Goal: Task Accomplishment & Management: Use online tool/utility

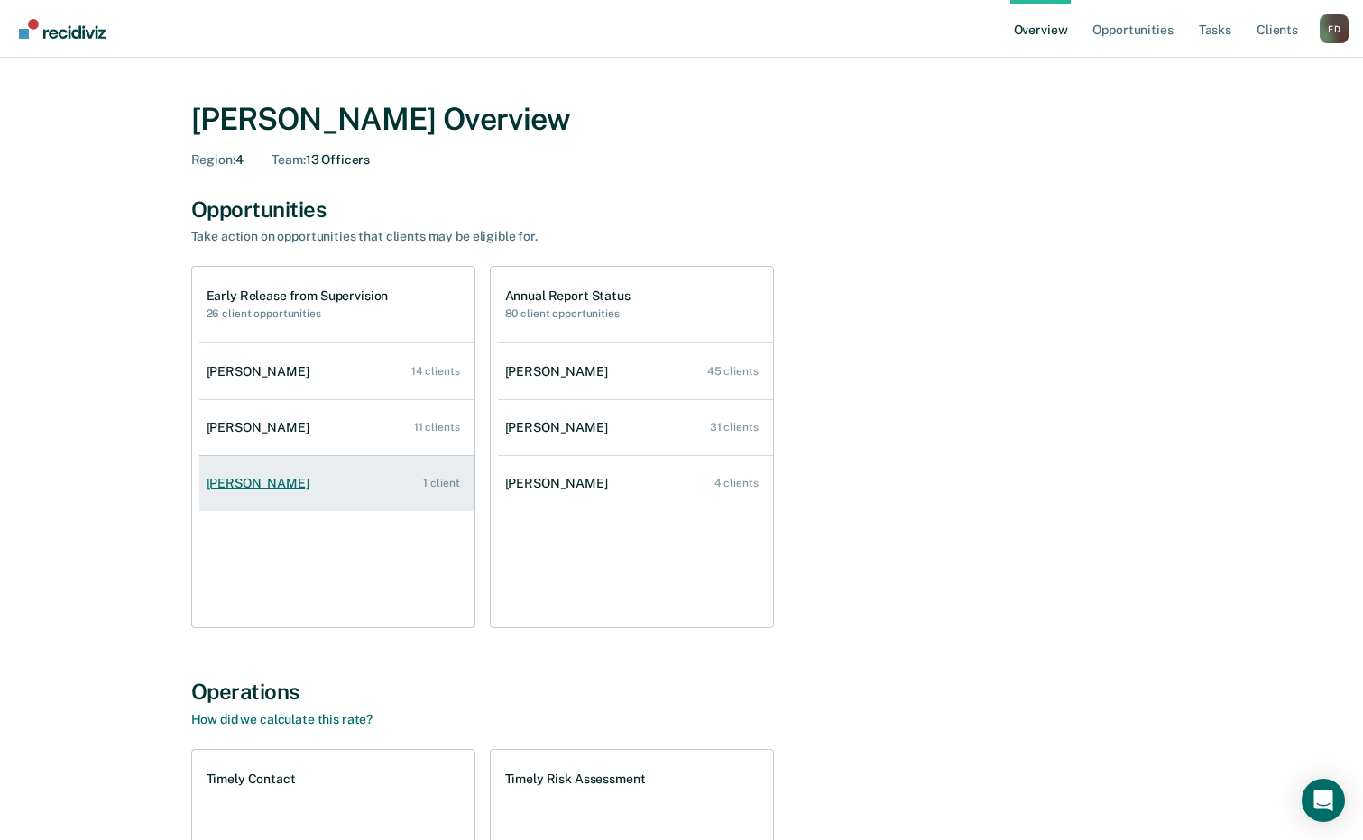
click at [287, 490] on div "[PERSON_NAME]" at bounding box center [262, 483] width 110 height 15
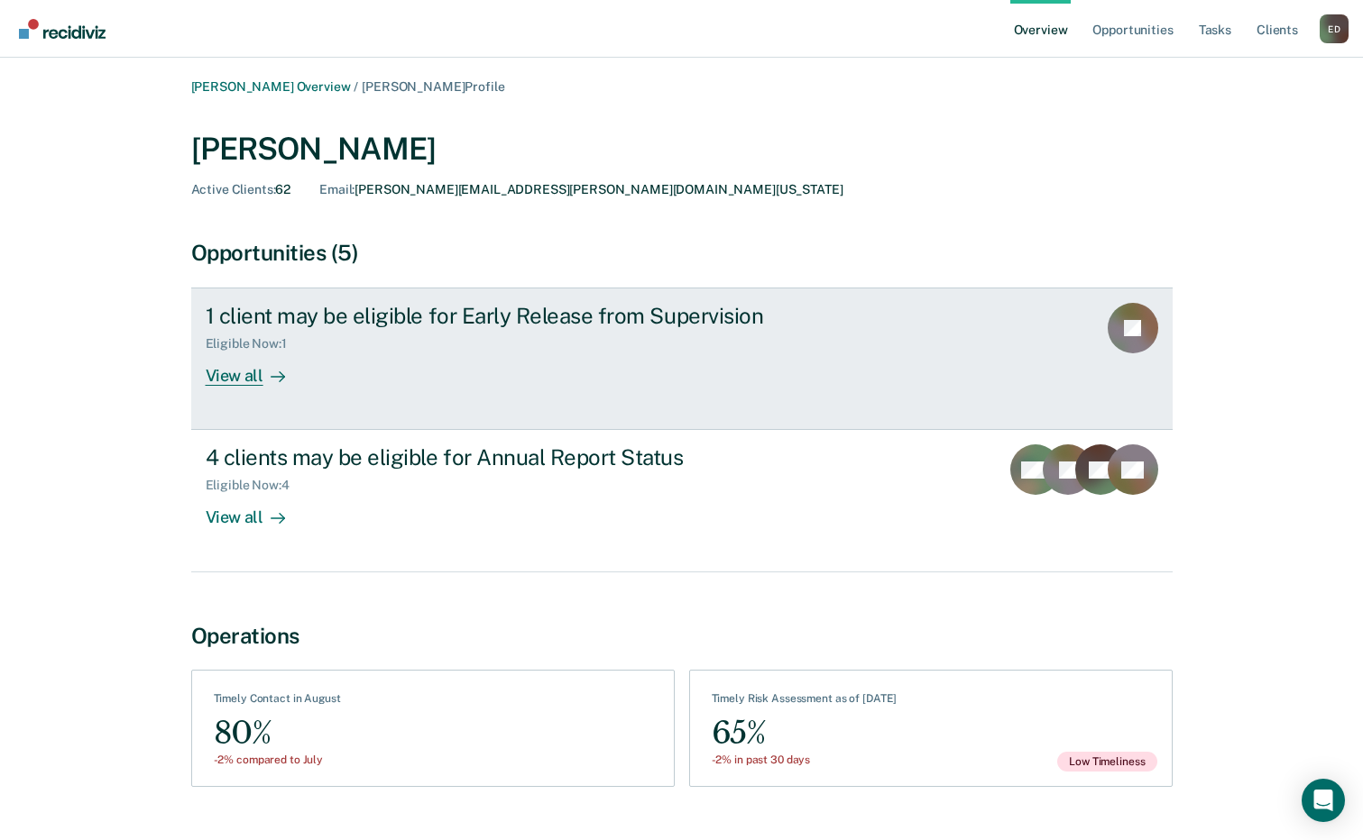
click at [253, 373] on div "View all" at bounding box center [256, 369] width 101 height 35
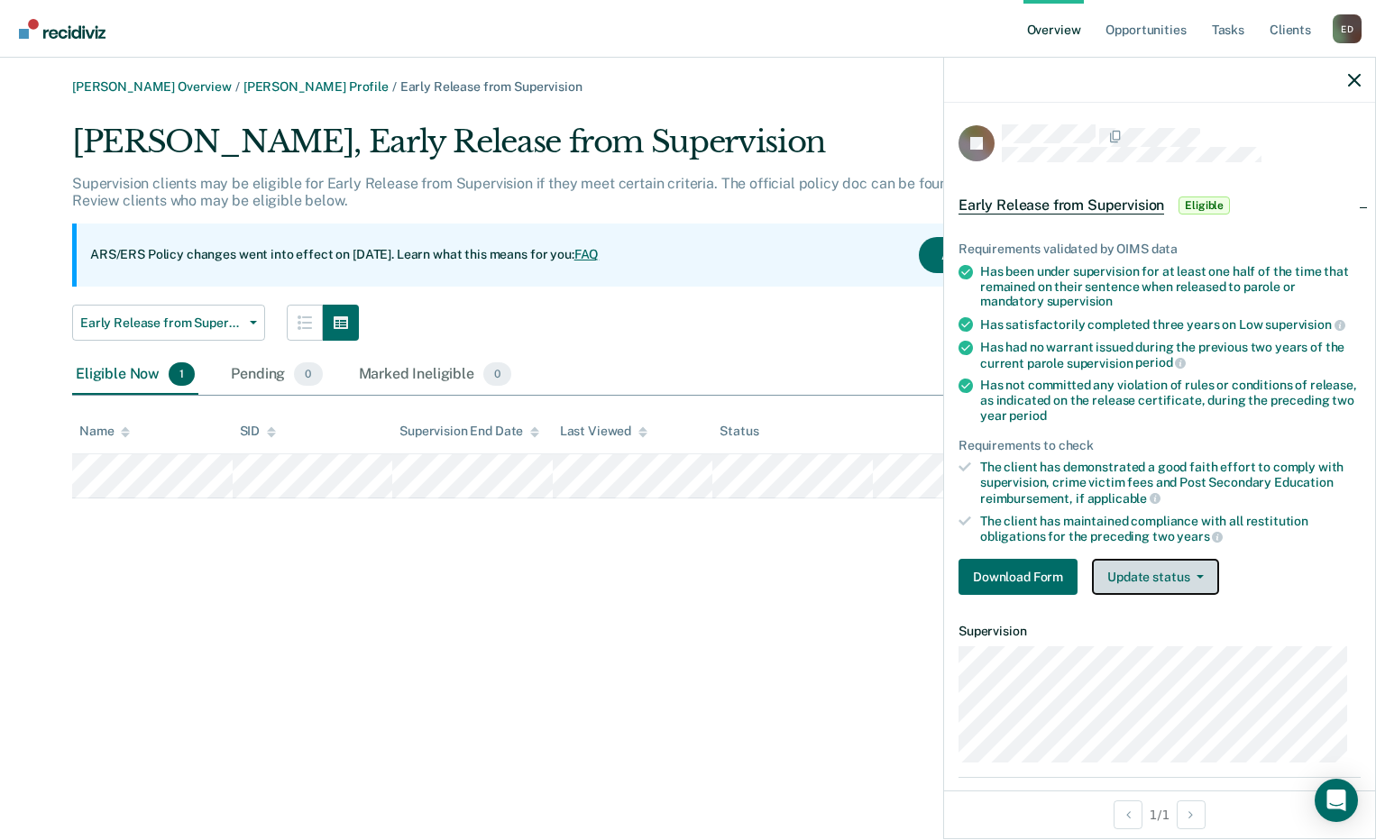
click at [1203, 574] on button "Update status" at bounding box center [1155, 577] width 127 height 36
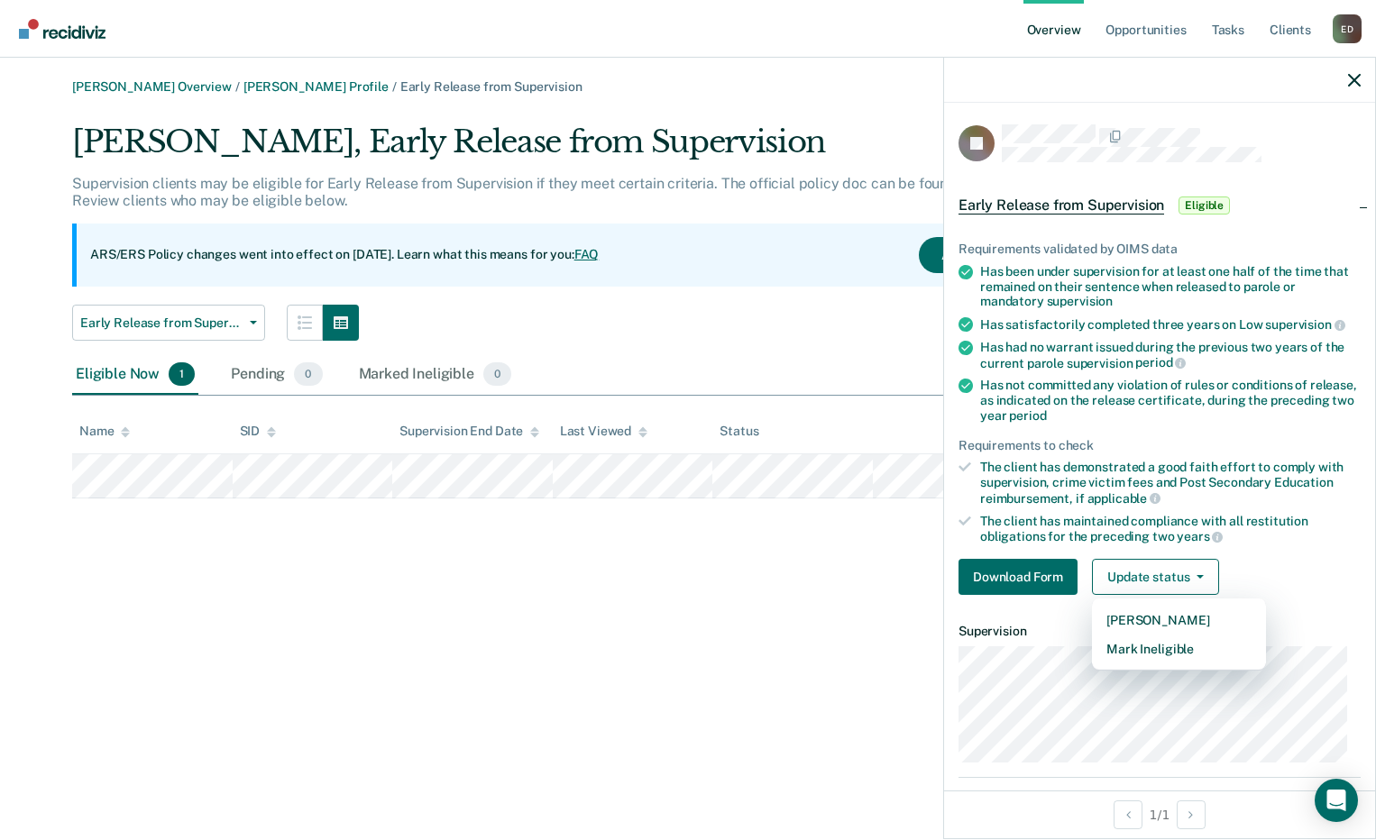
click at [822, 605] on div "[PERSON_NAME] Overview / [PERSON_NAME] Profile / Early Release from Supervision…" at bounding box center [688, 430] width 1333 height 703
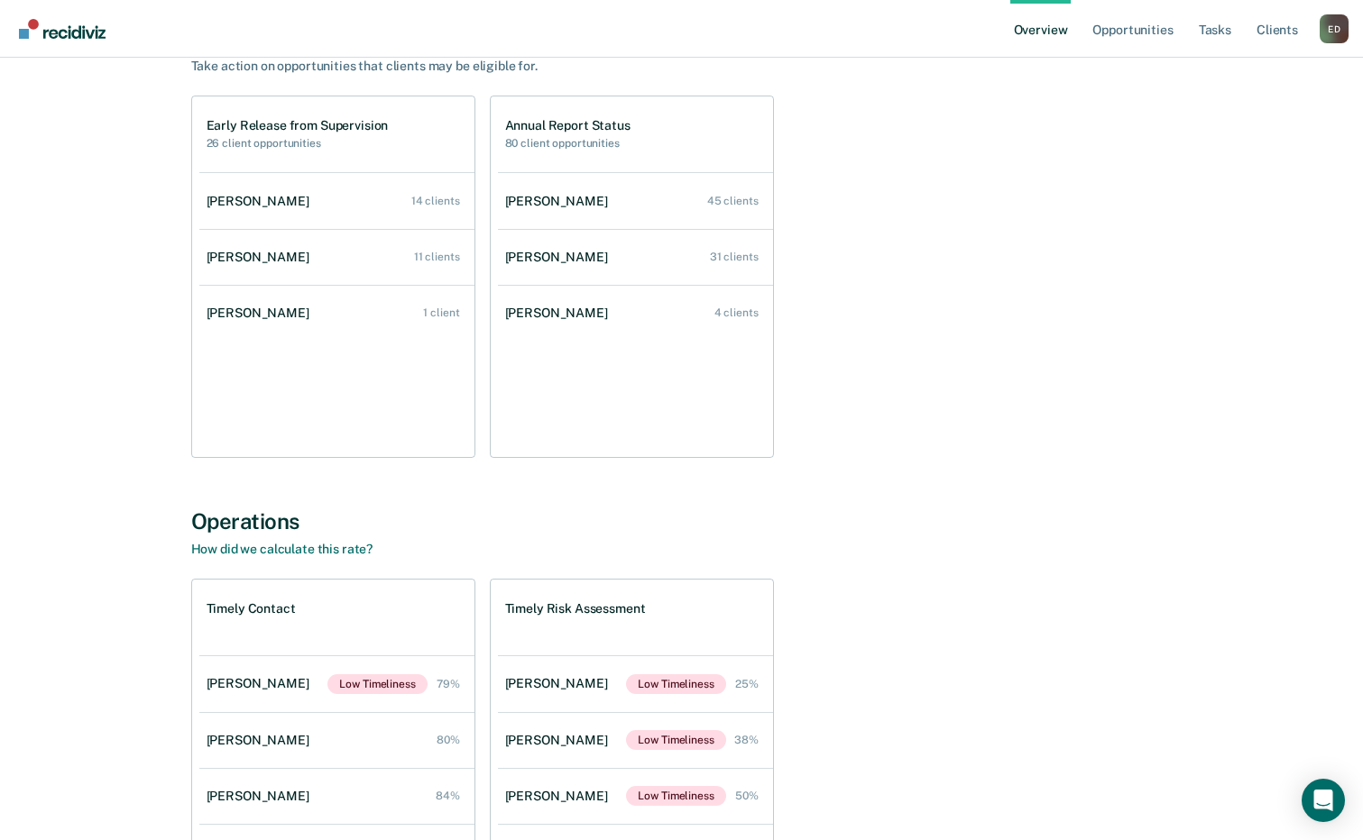
scroll to position [180, 0]
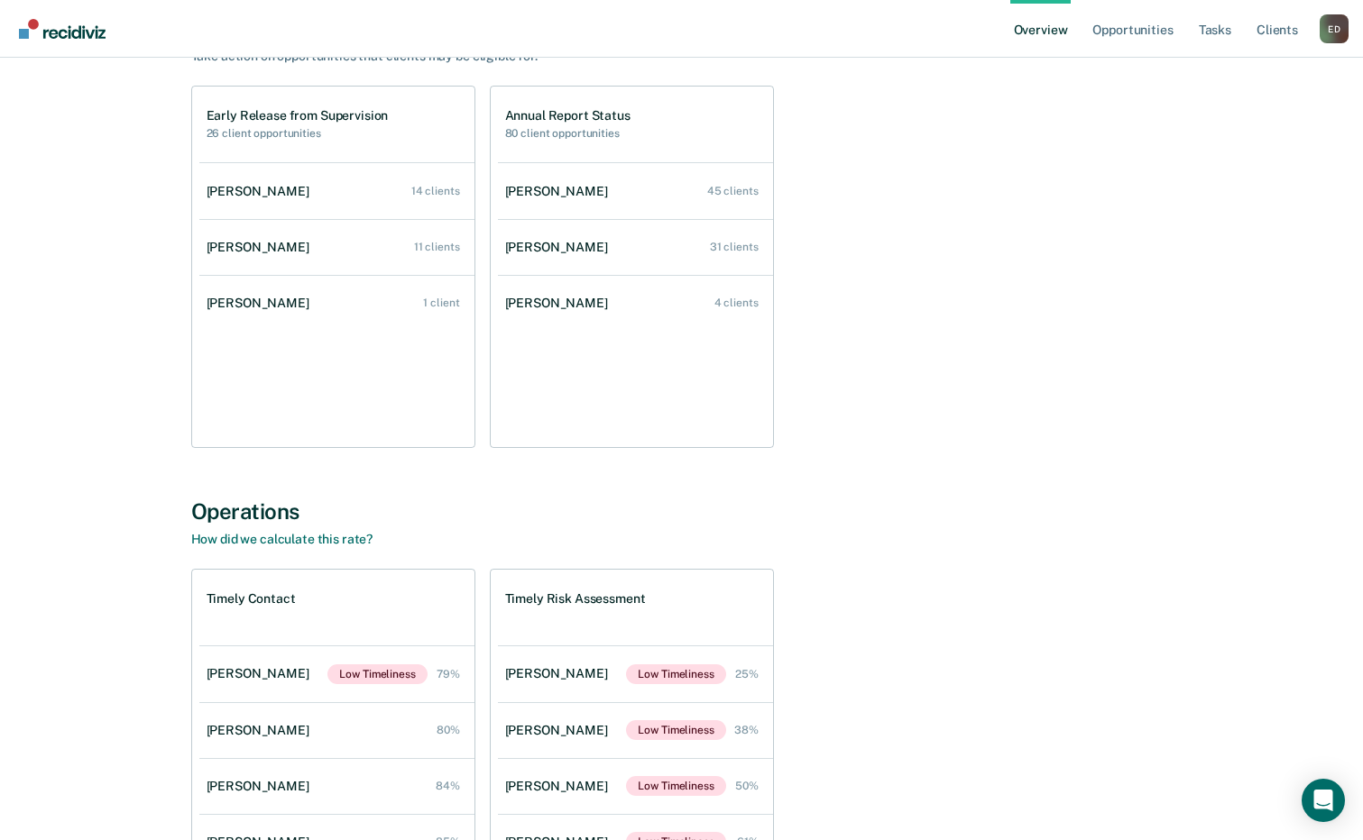
click at [565, 118] on h1 "Annual Report Status" at bounding box center [567, 115] width 125 height 15
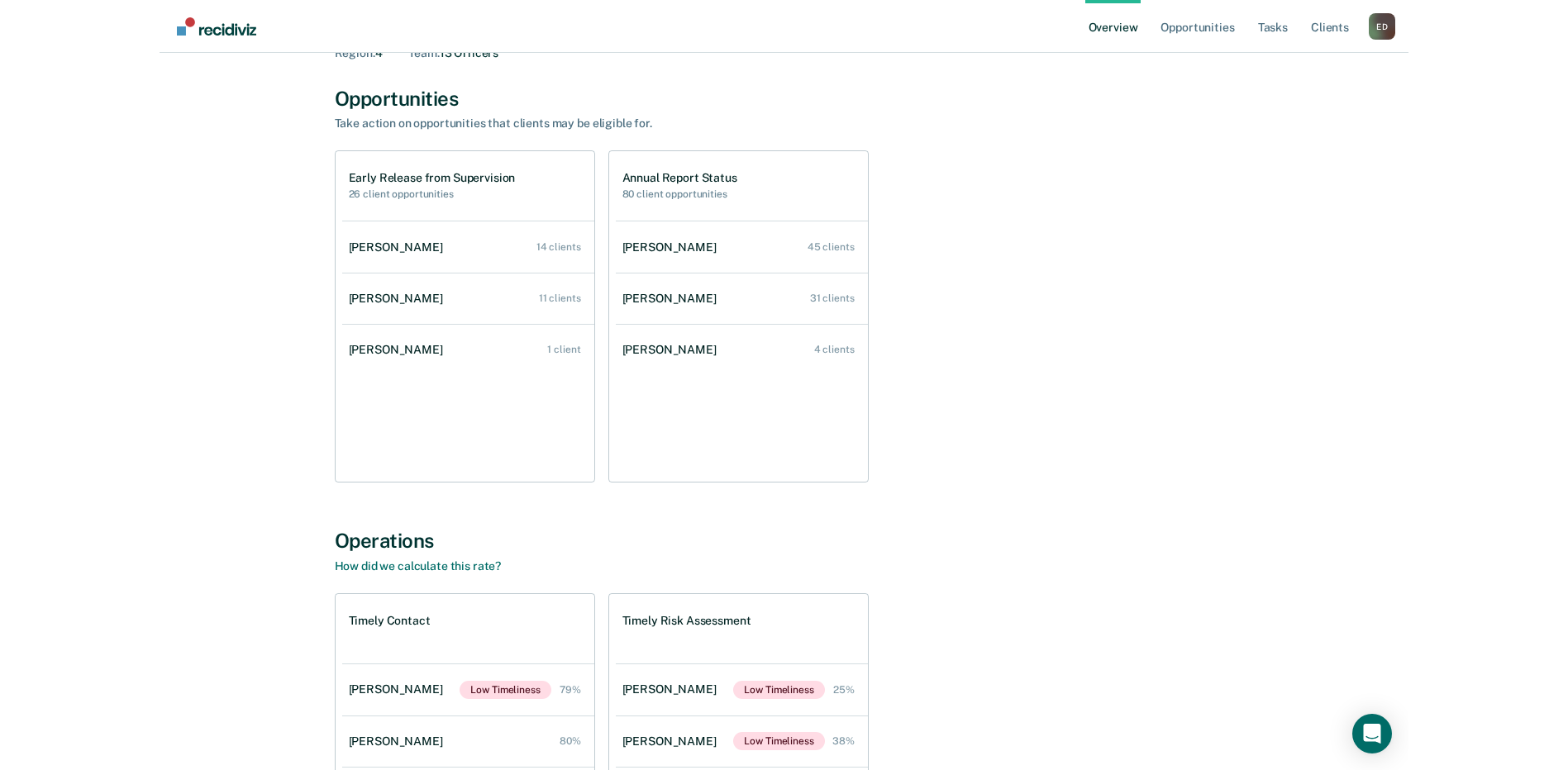
scroll to position [0, 0]
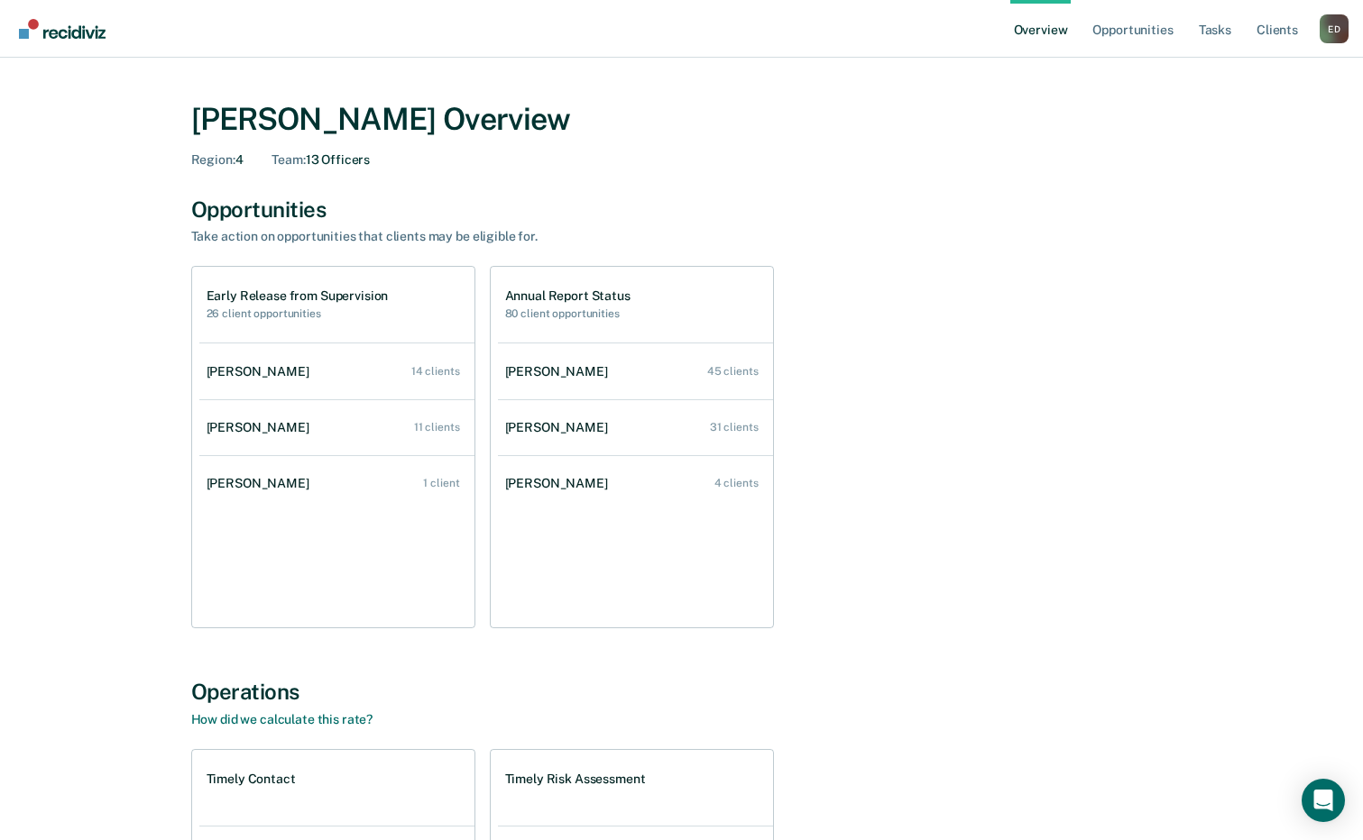
click at [1338, 31] on div "E D" at bounding box center [1333, 28] width 29 height 29
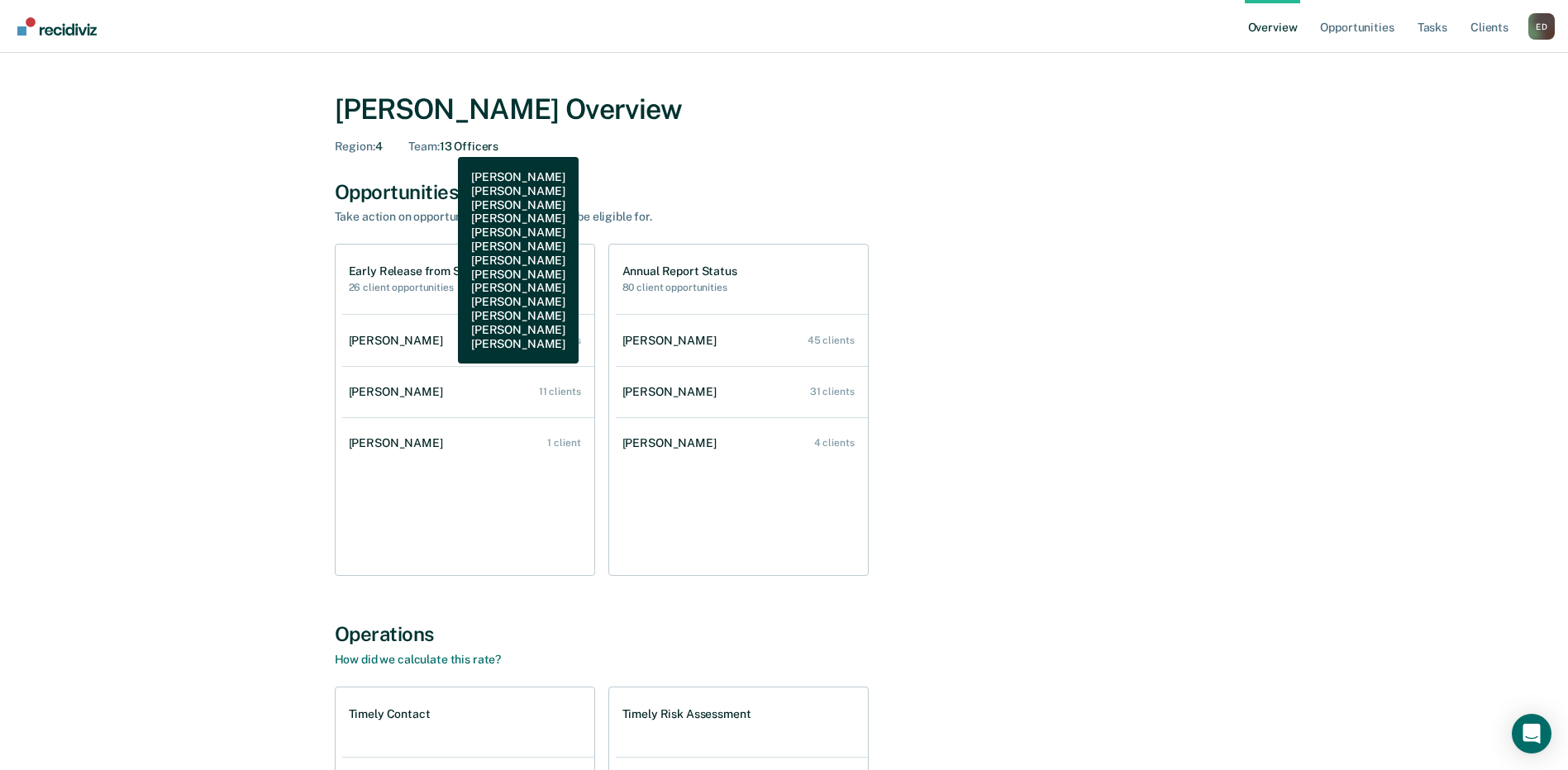
click at [445, 145] on div "Team : 13 Officers" at bounding box center [453, 146] width 90 height 14
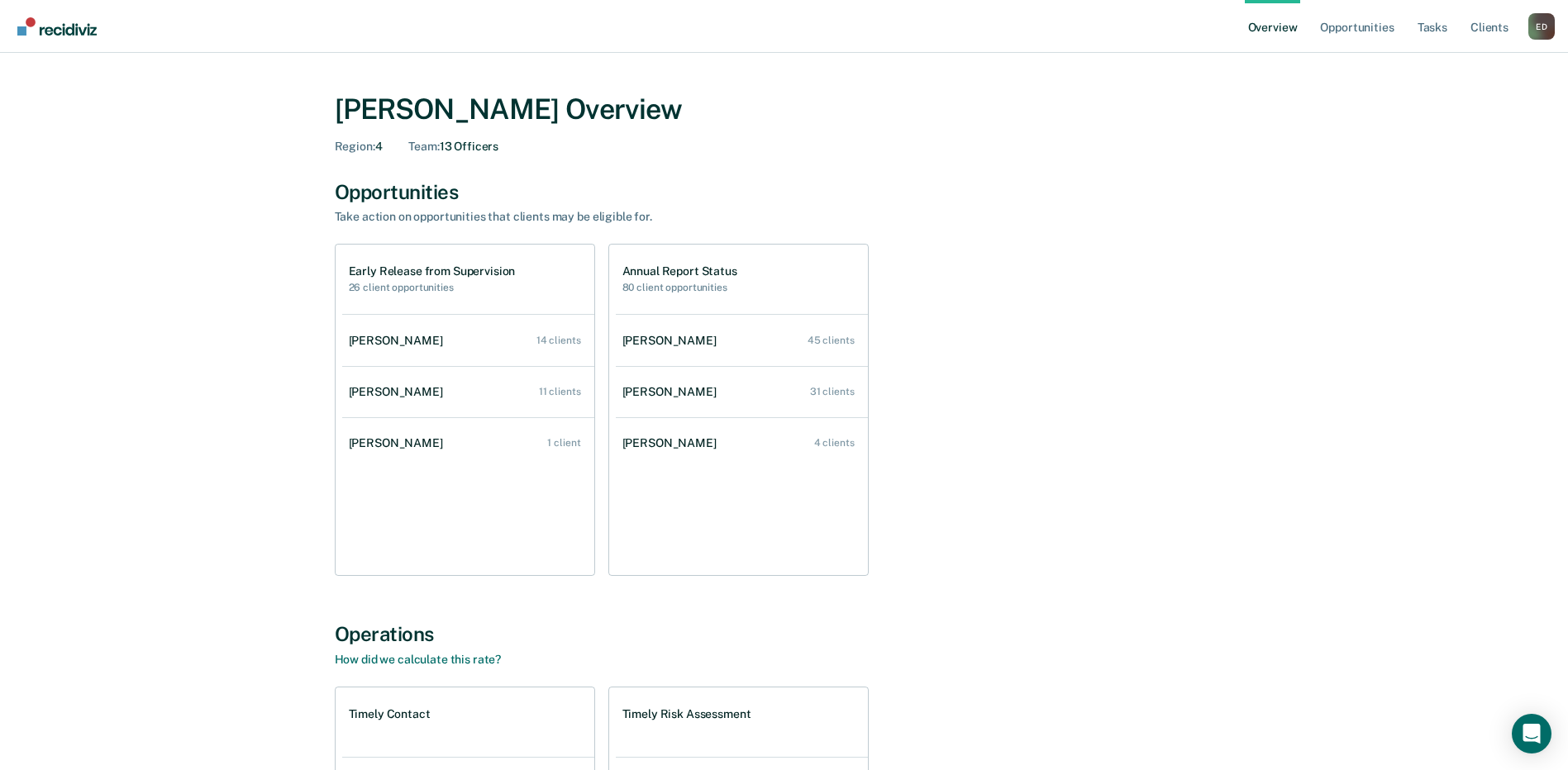
click at [1260, 31] on link "Overview" at bounding box center [1272, 27] width 56 height 53
click at [1260, 32] on link "Opportunities" at bounding box center [1356, 27] width 80 height 53
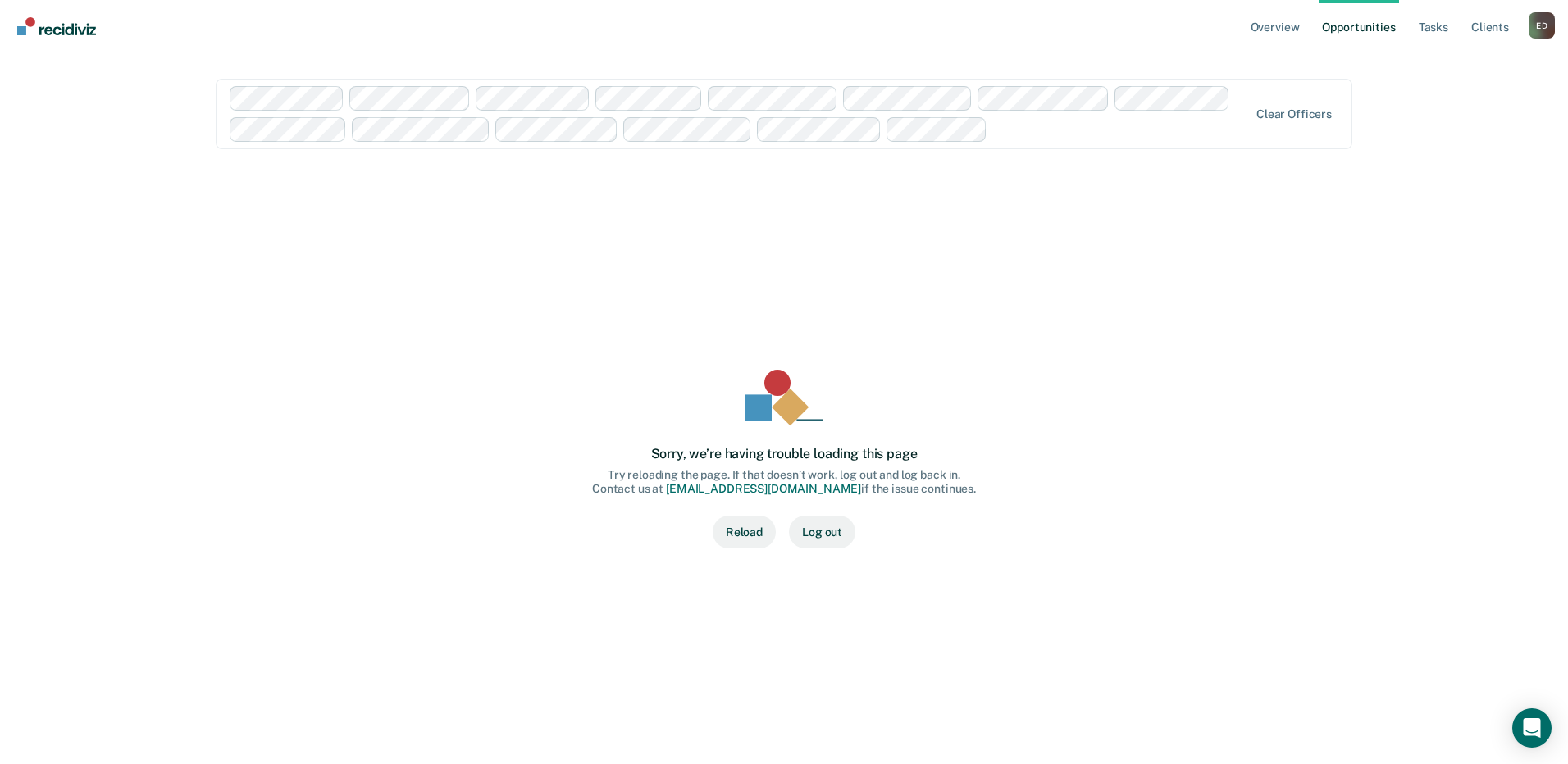
click at [1251, 324] on div "Overview Opportunities Tasks Client s [PERSON_NAME] [PERSON_NAME] Profile How i…" at bounding box center [784, 382] width 1568 height 764
click at [1251, 33] on link "Tasks" at bounding box center [1433, 26] width 36 height 53
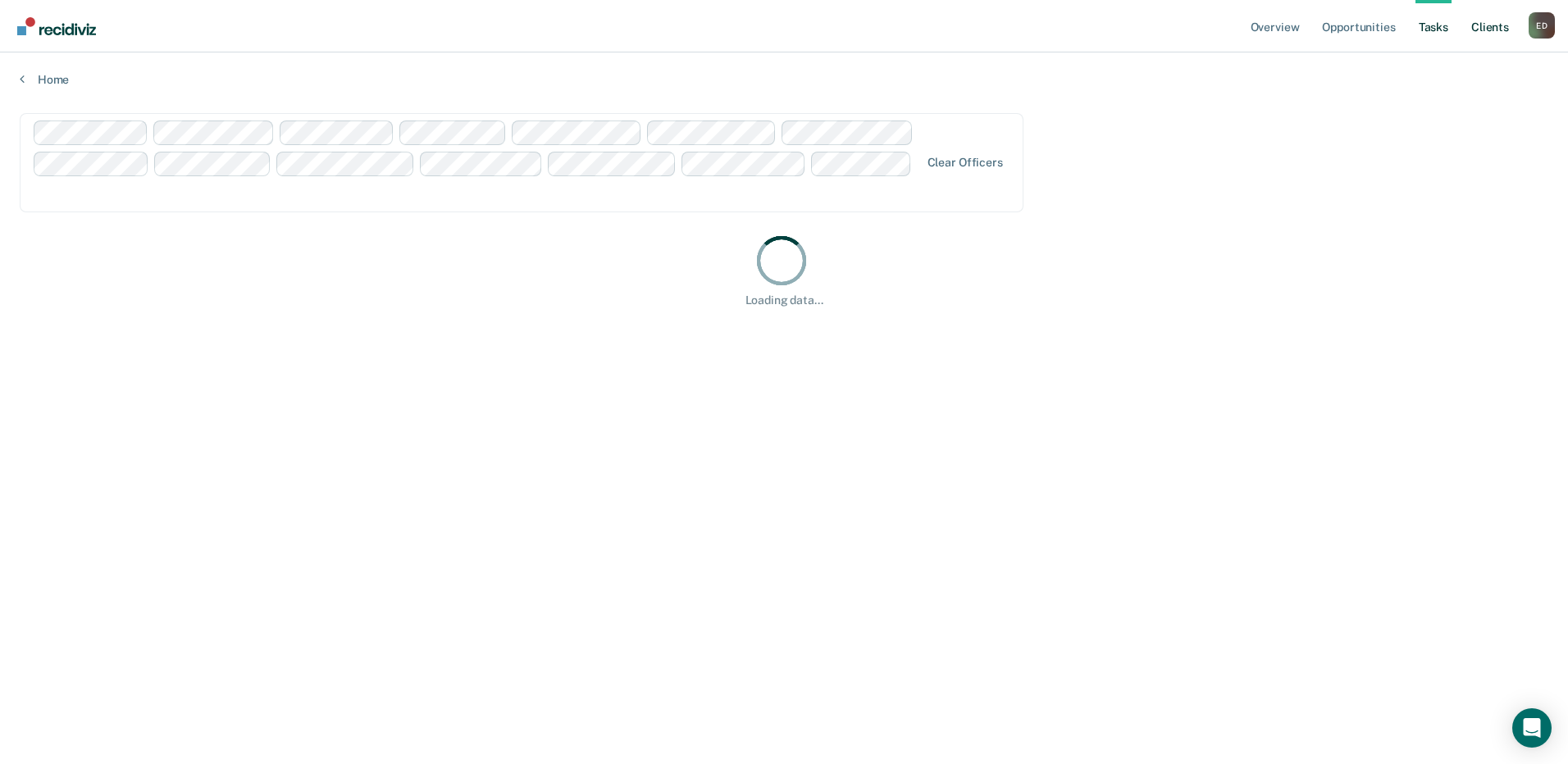
click at [1251, 21] on link "Client s" at bounding box center [1490, 26] width 45 height 53
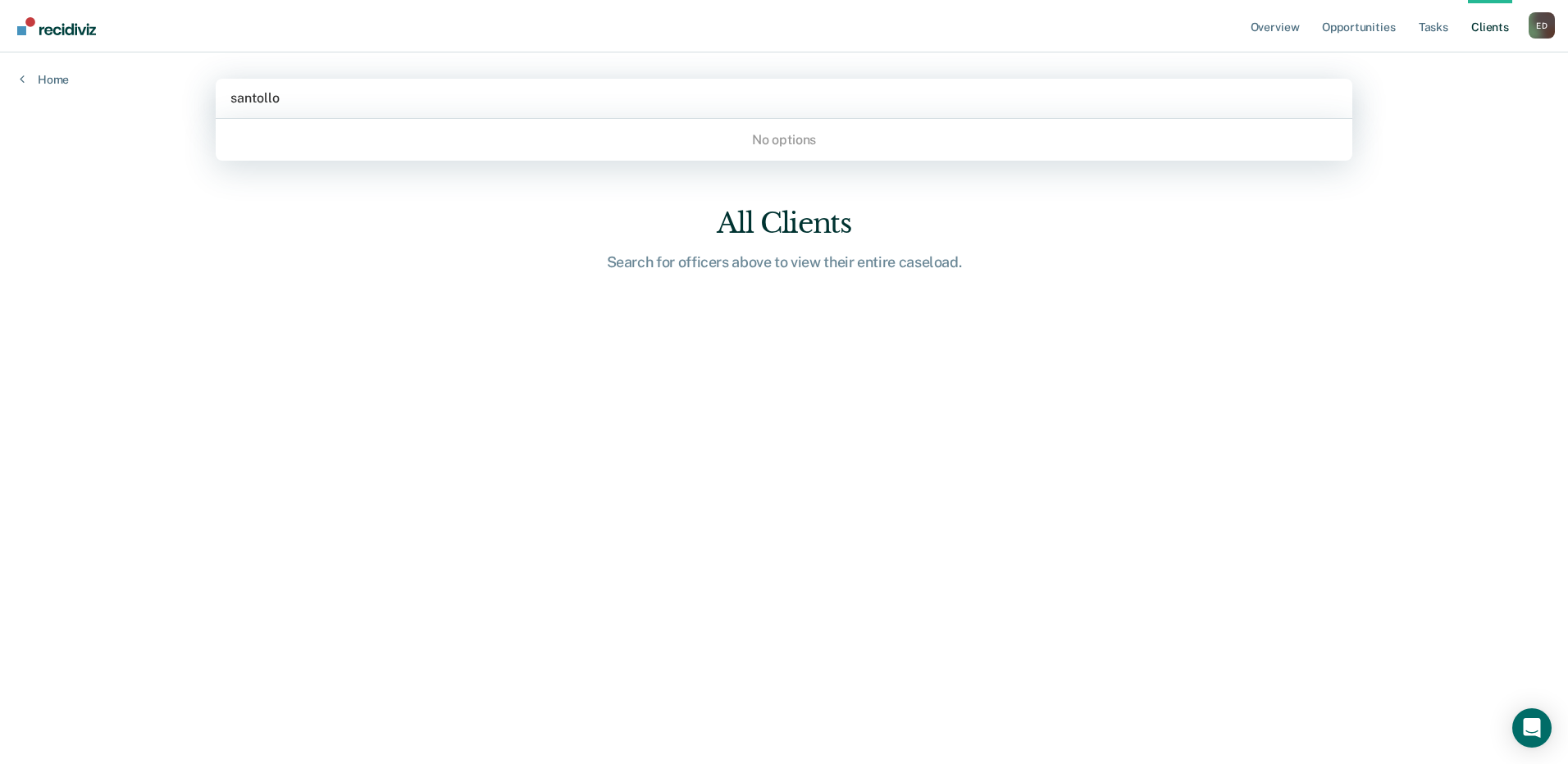
type input "santollo"
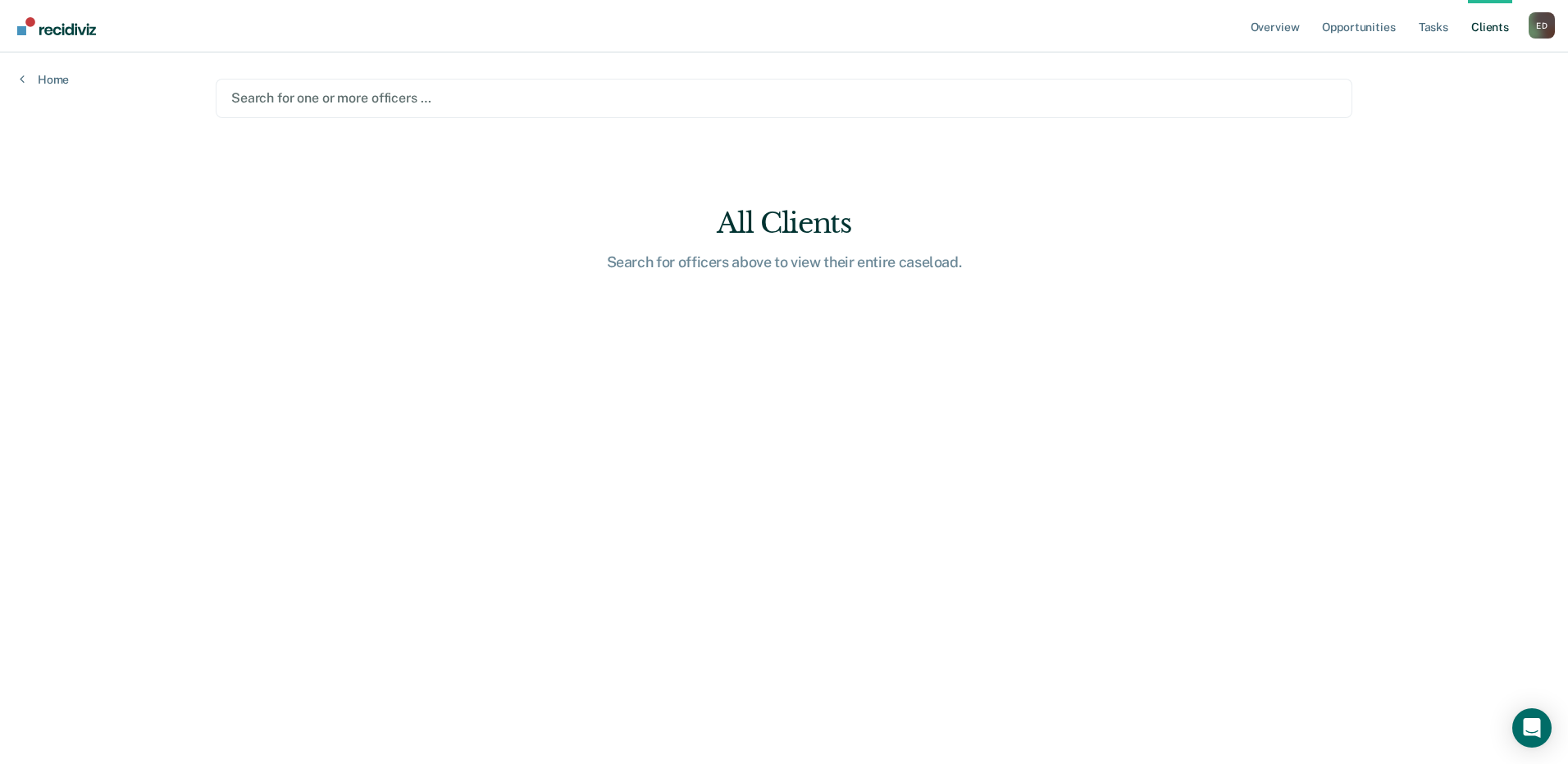
click at [1029, 247] on div "All Clients Search for officers above to view their entire caseload." at bounding box center [784, 238] width 525 height 64
click at [1251, 25] on link "Overview" at bounding box center [1275, 26] width 55 height 53
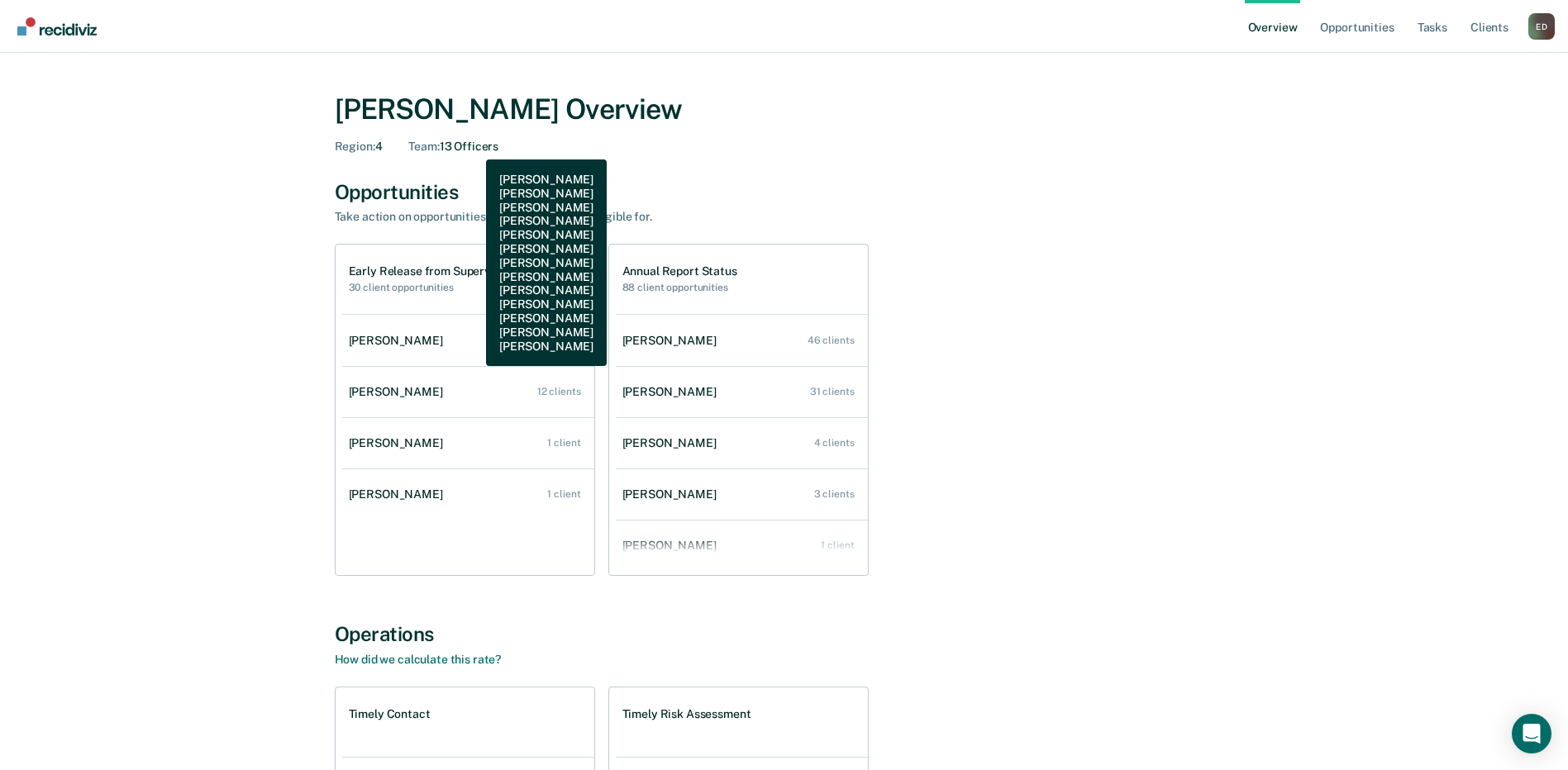
click at [474, 148] on div "Team : 13 Officers" at bounding box center [453, 146] width 90 height 14
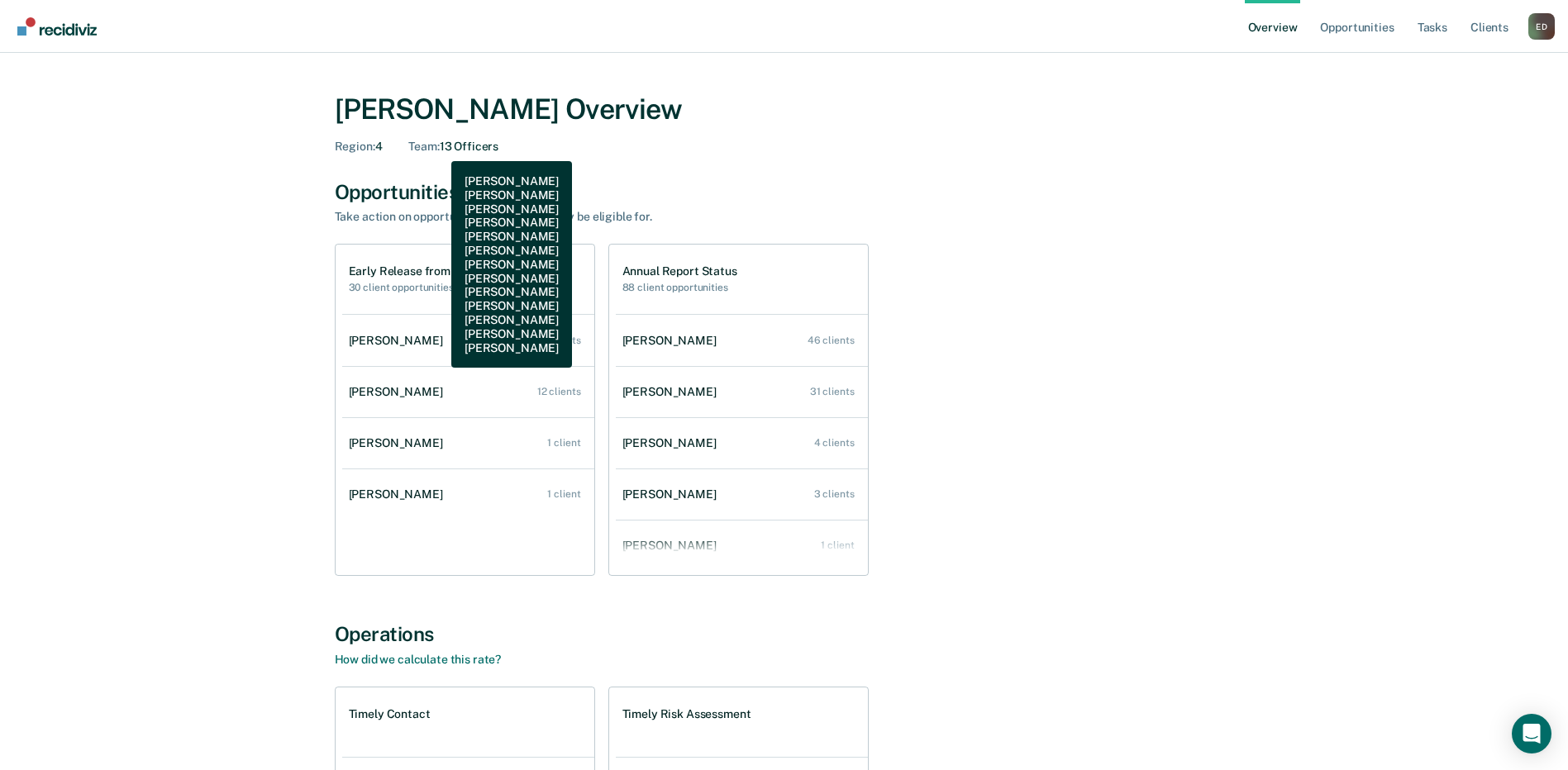
click at [439, 148] on span "Team :" at bounding box center [422, 146] width 30 height 13
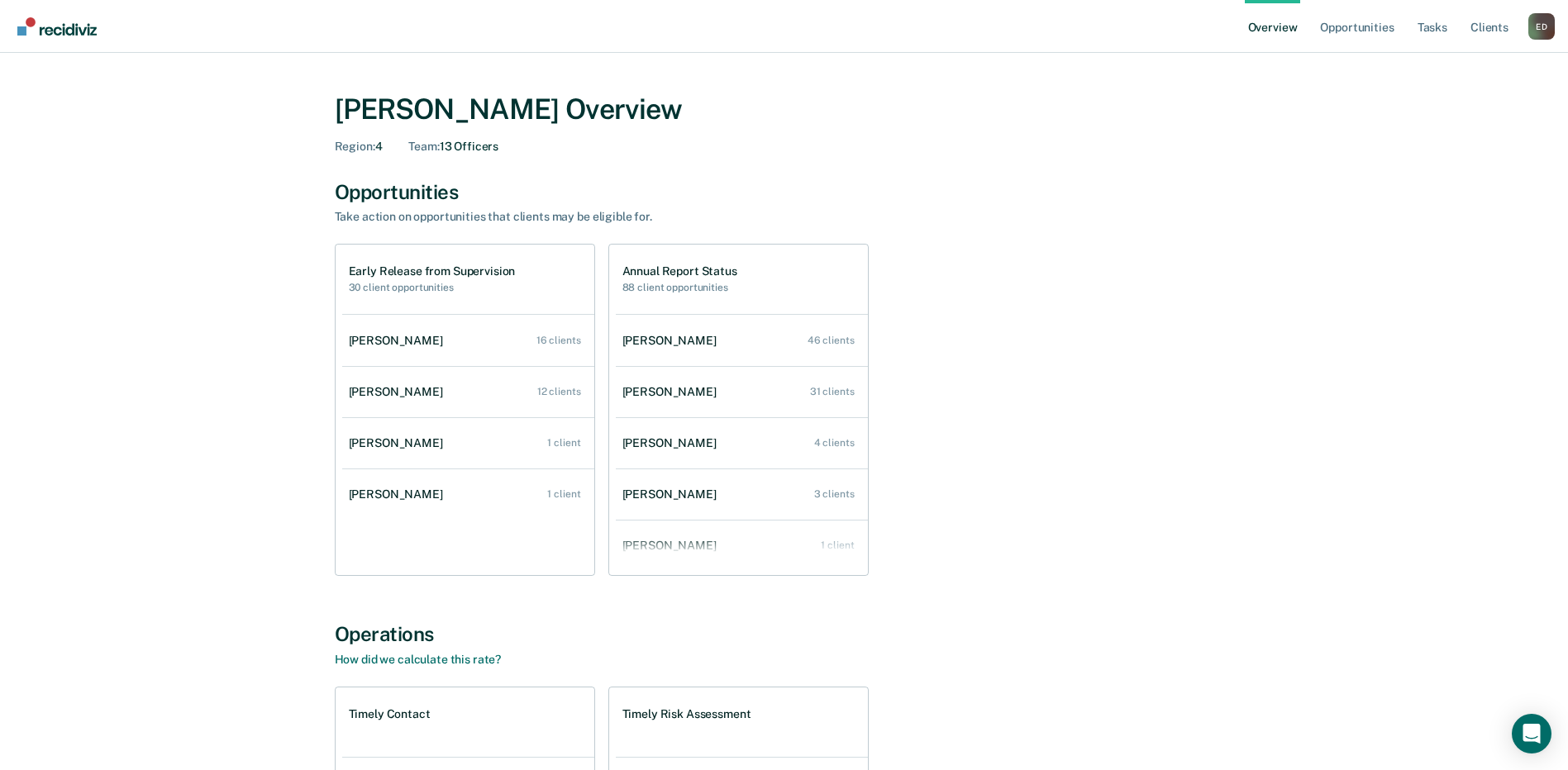
click at [507, 105] on div "[PERSON_NAME] Overview" at bounding box center [784, 109] width 899 height 34
click at [1260, 27] on link "Opportunities" at bounding box center [1356, 27] width 80 height 53
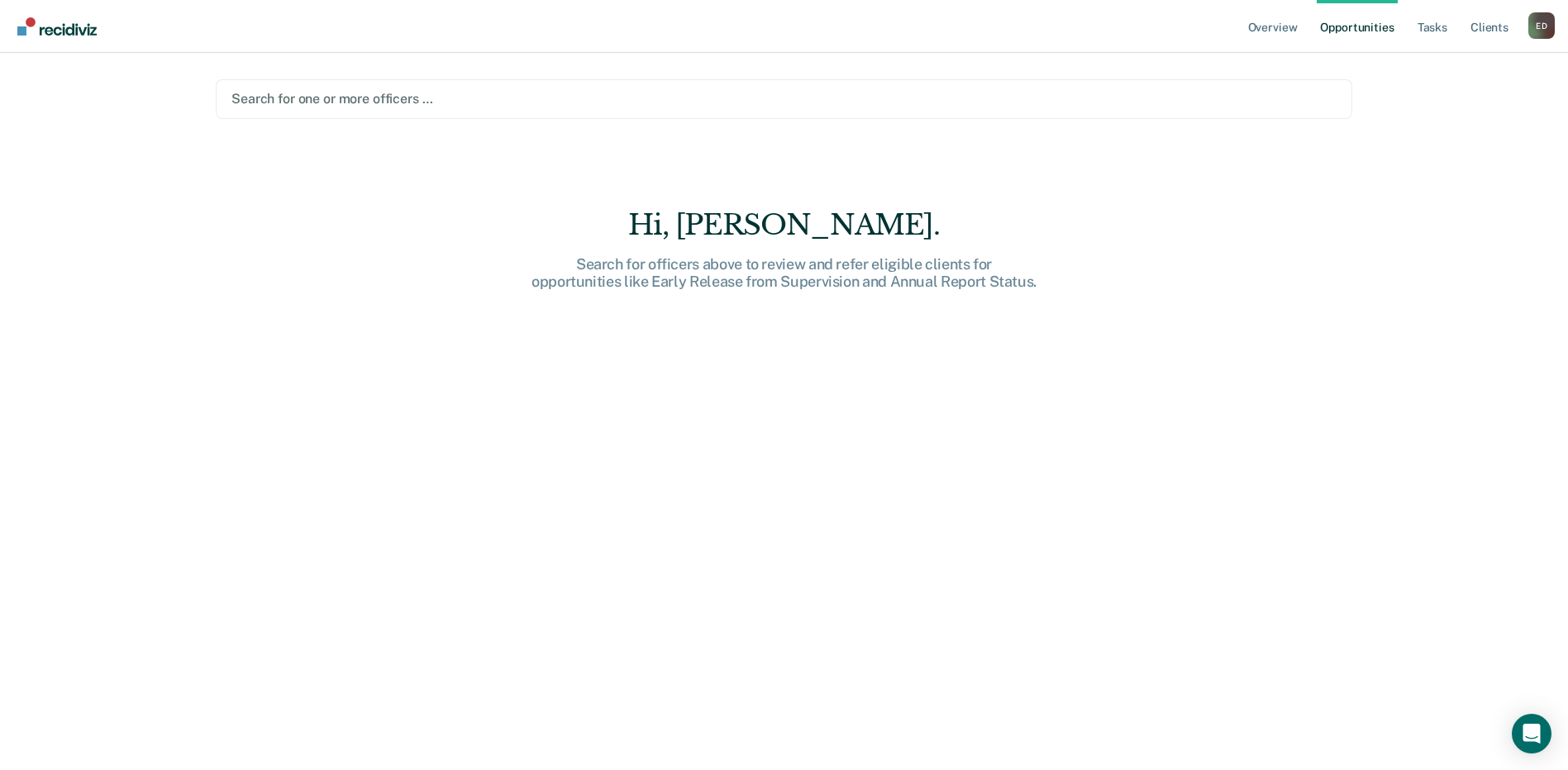
click at [284, 100] on div at bounding box center [784, 98] width 1105 height 19
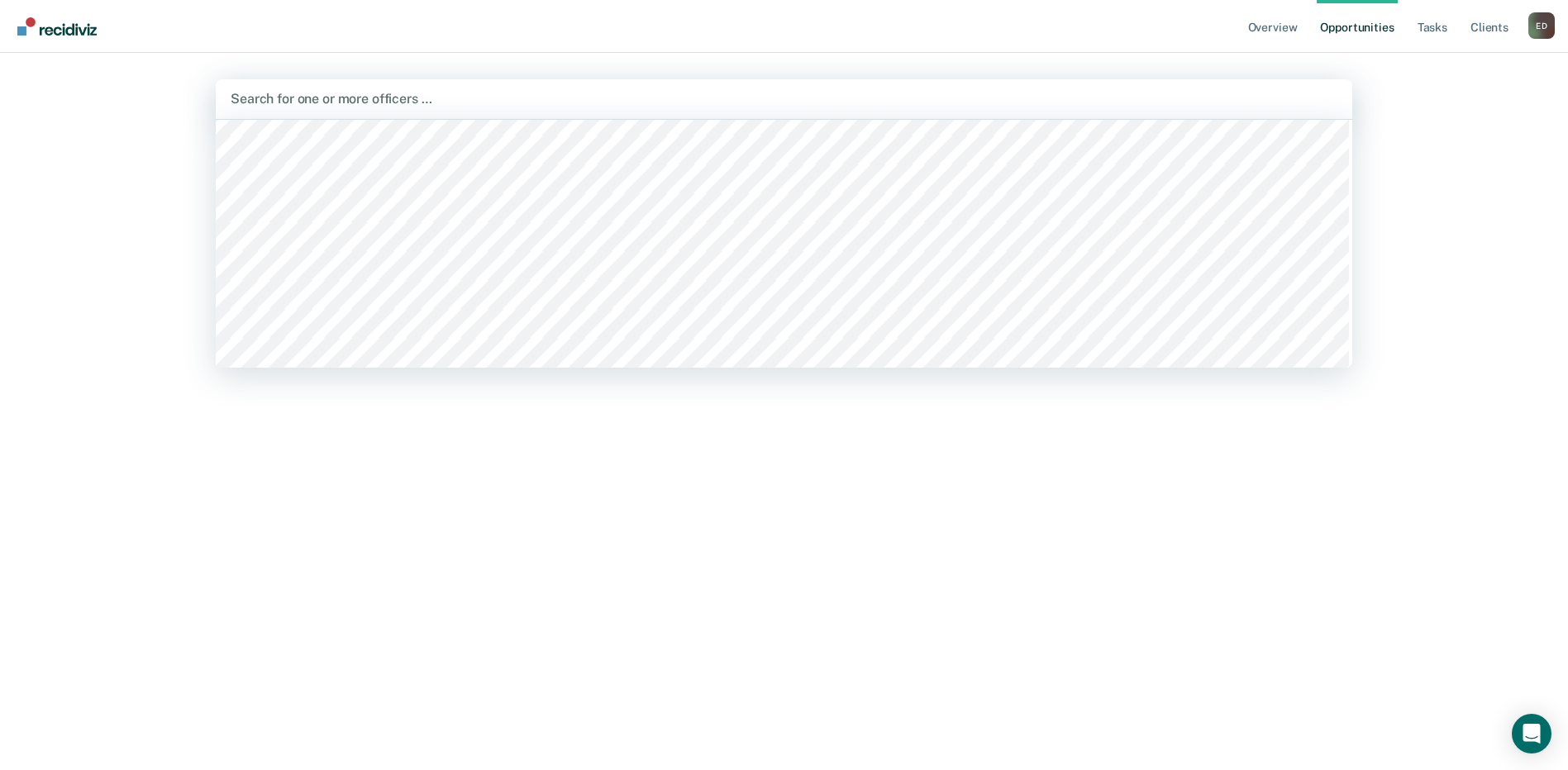
scroll to position [165, 0]
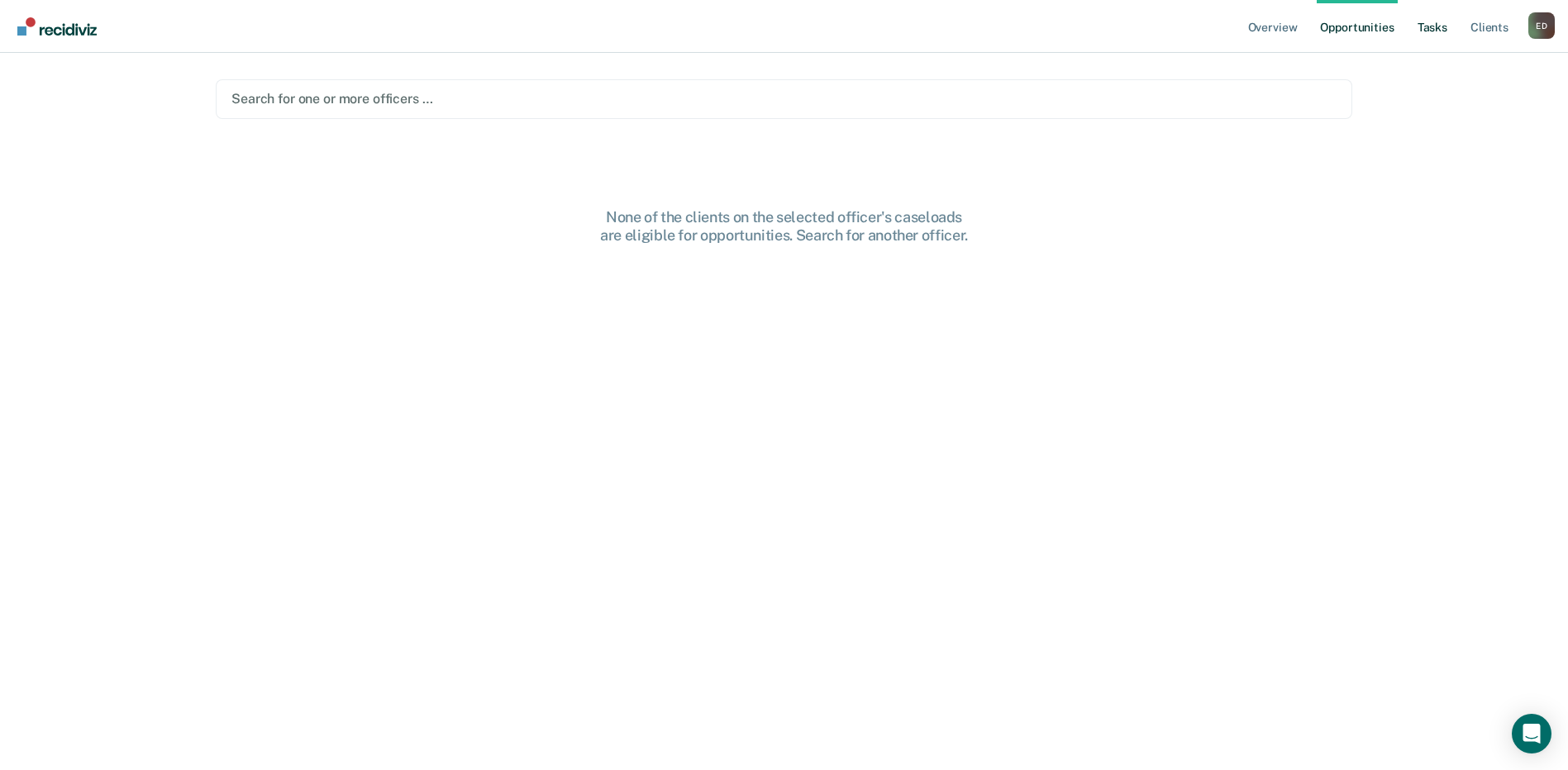
click at [1260, 23] on link "Tasks" at bounding box center [1432, 27] width 37 height 53
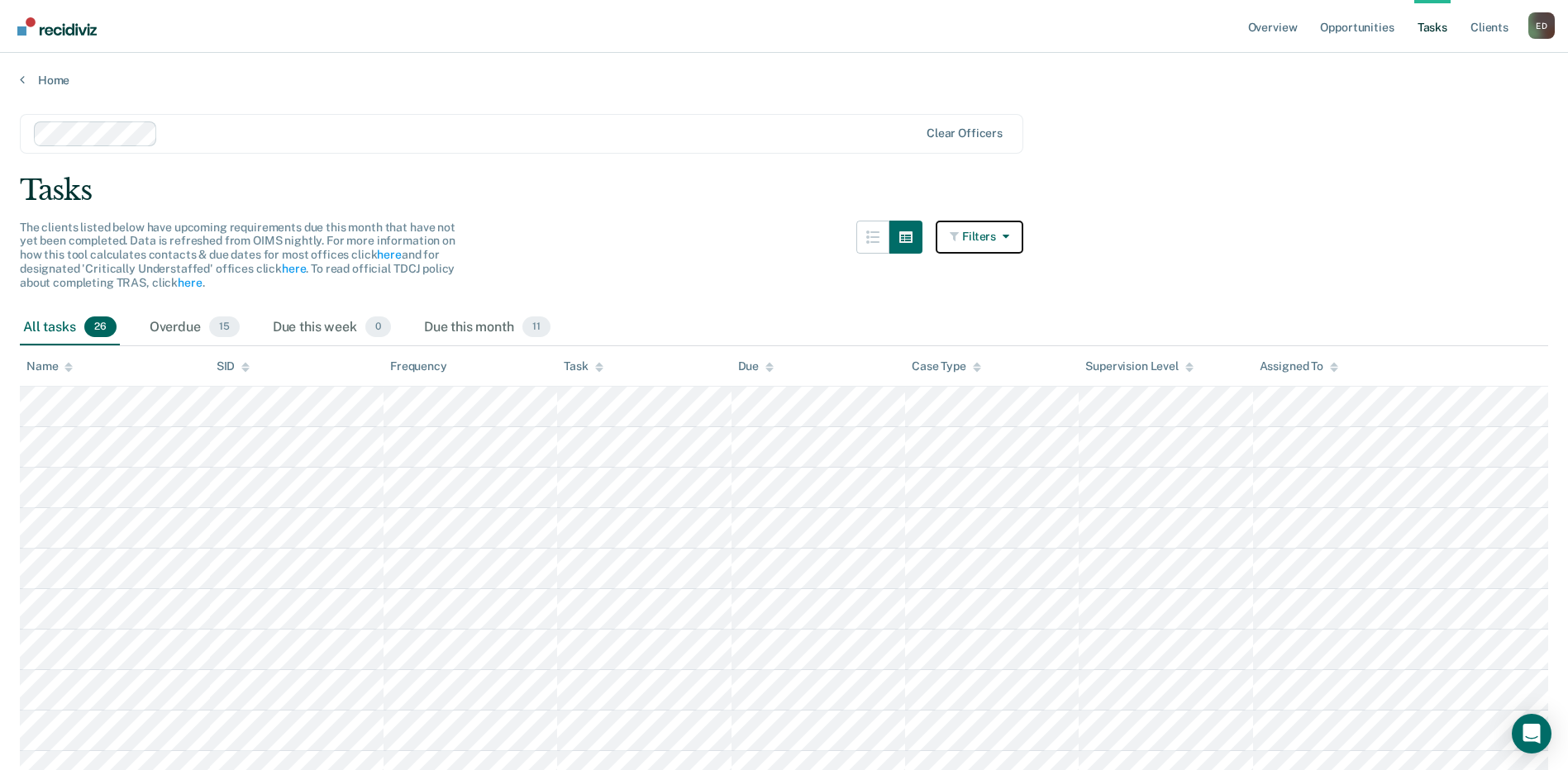
click at [1009, 239] on icon "button" at bounding box center [1003, 236] width 13 height 12
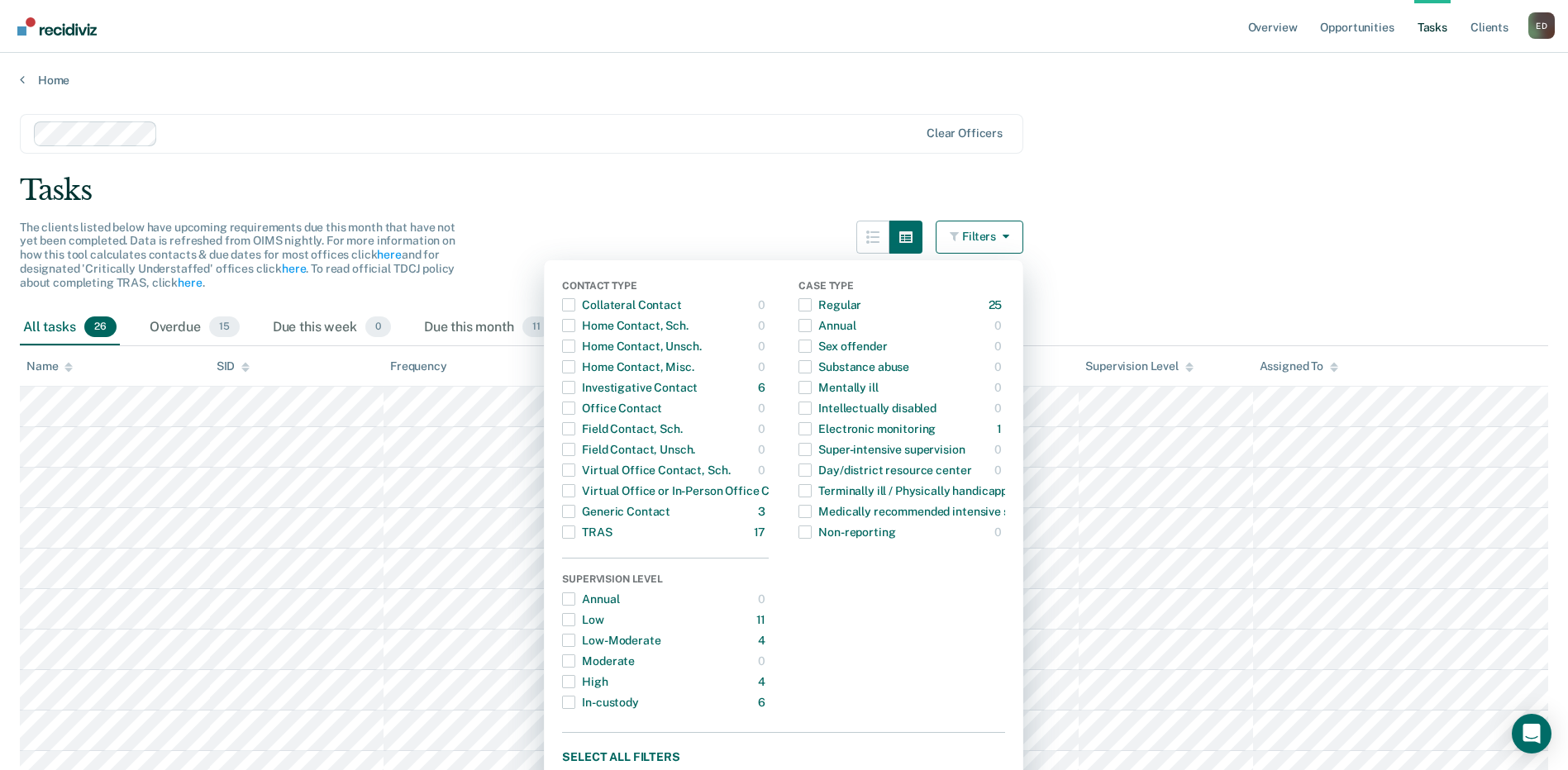
click at [788, 173] on div "Tasks" at bounding box center [784, 190] width 1528 height 34
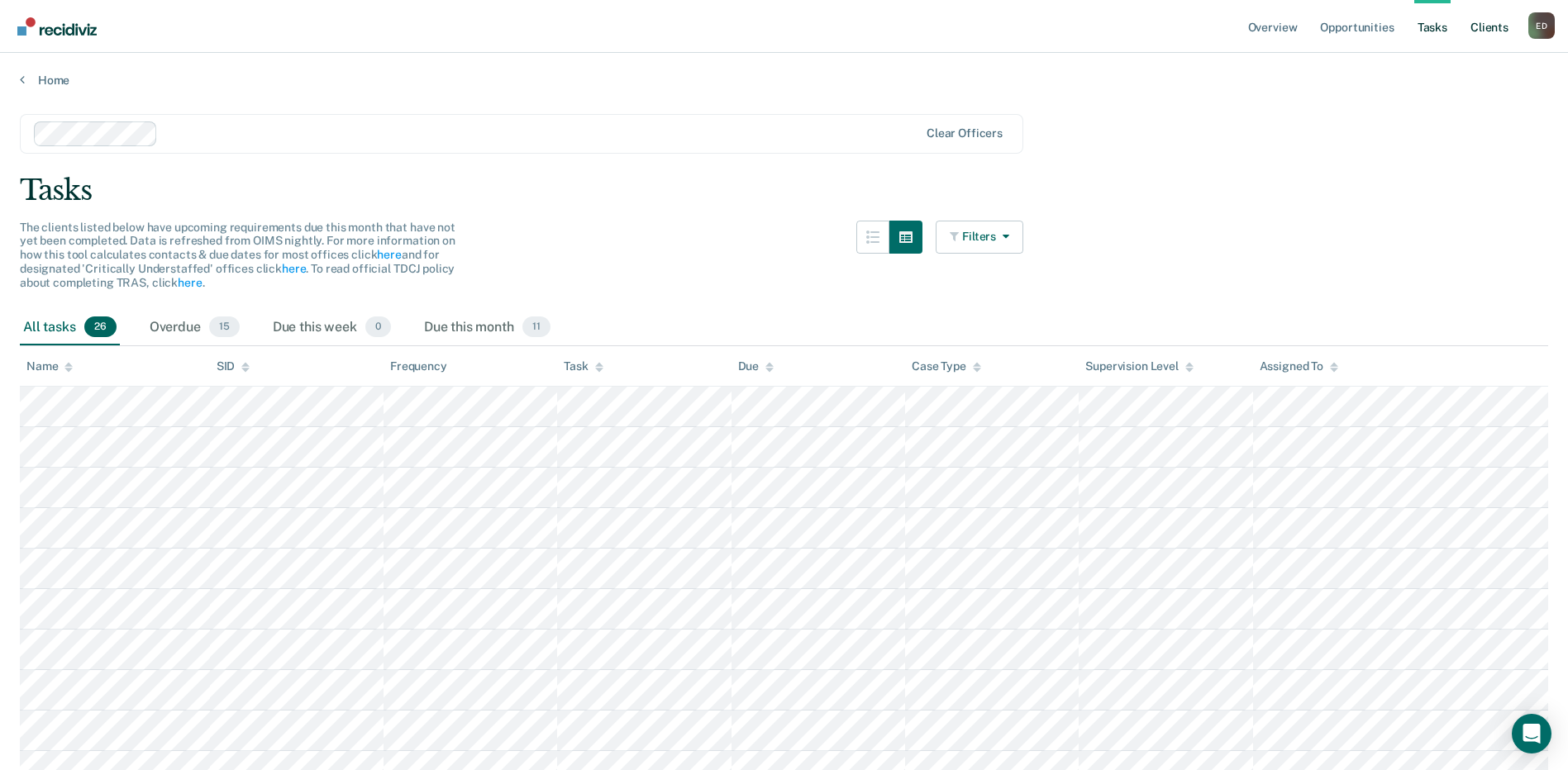
click at [1260, 28] on link "Client s" at bounding box center [1489, 27] width 45 height 53
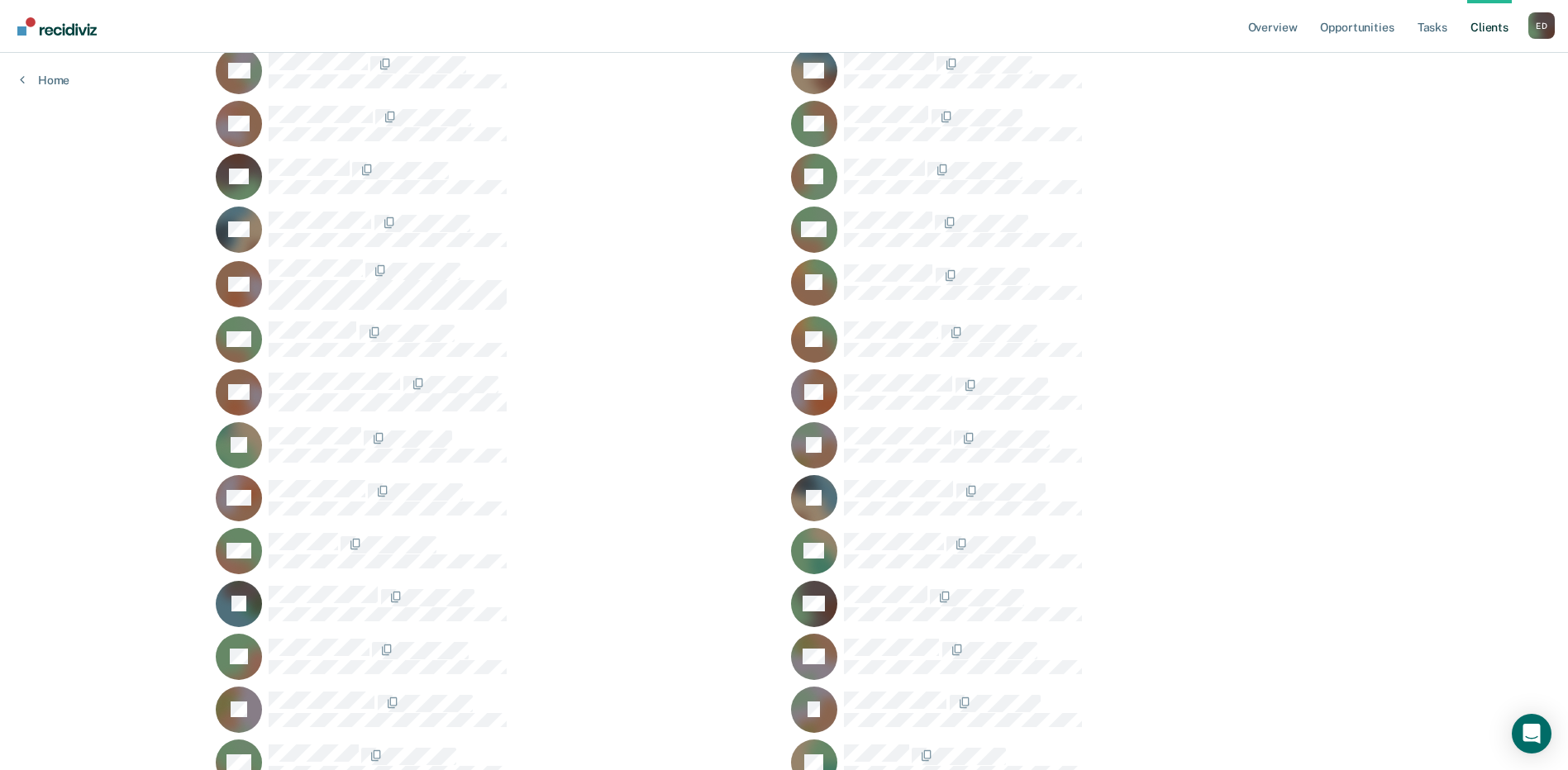
scroll to position [232, 0]
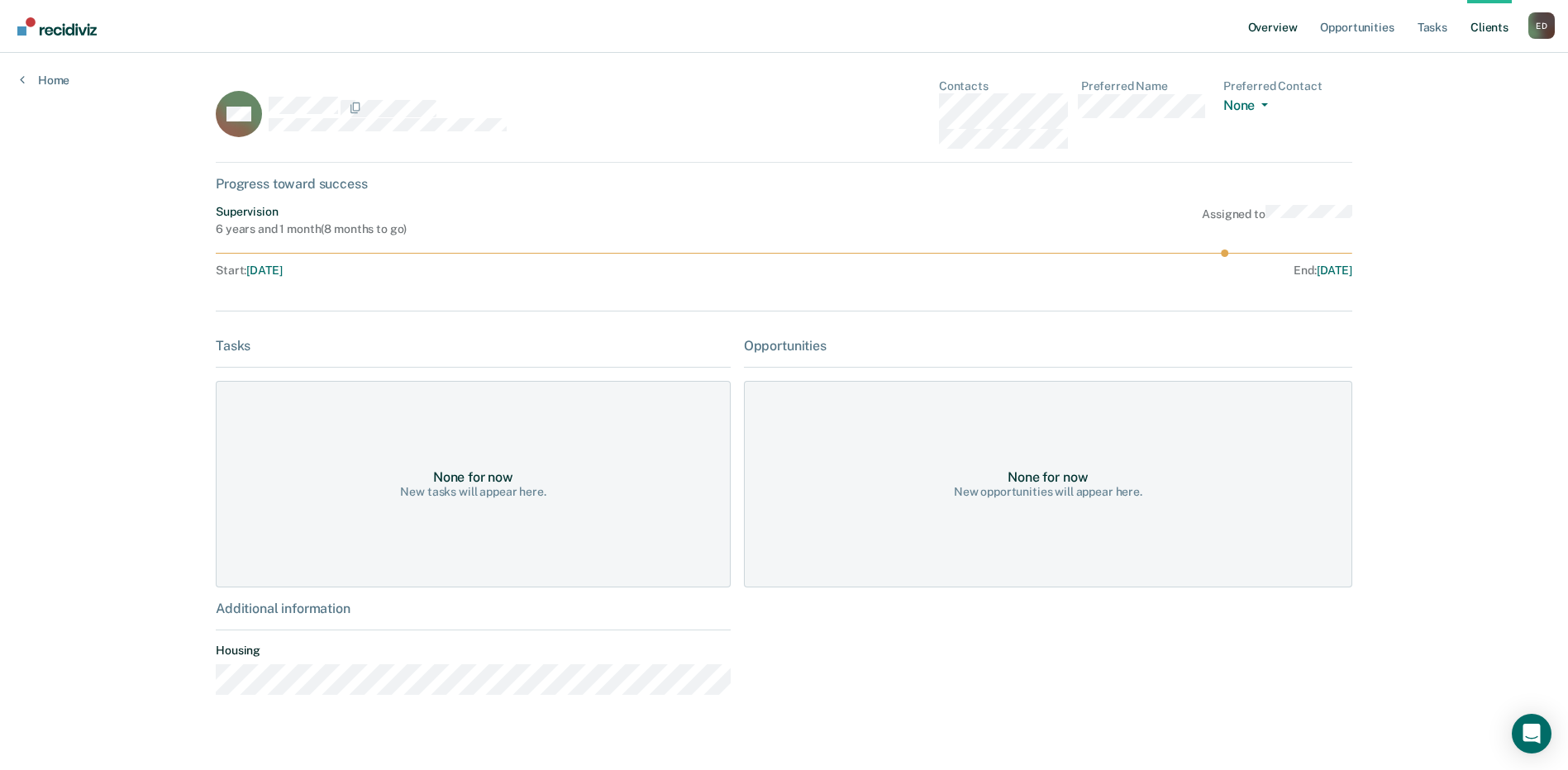
click at [1260, 30] on link "Overview" at bounding box center [1272, 27] width 56 height 53
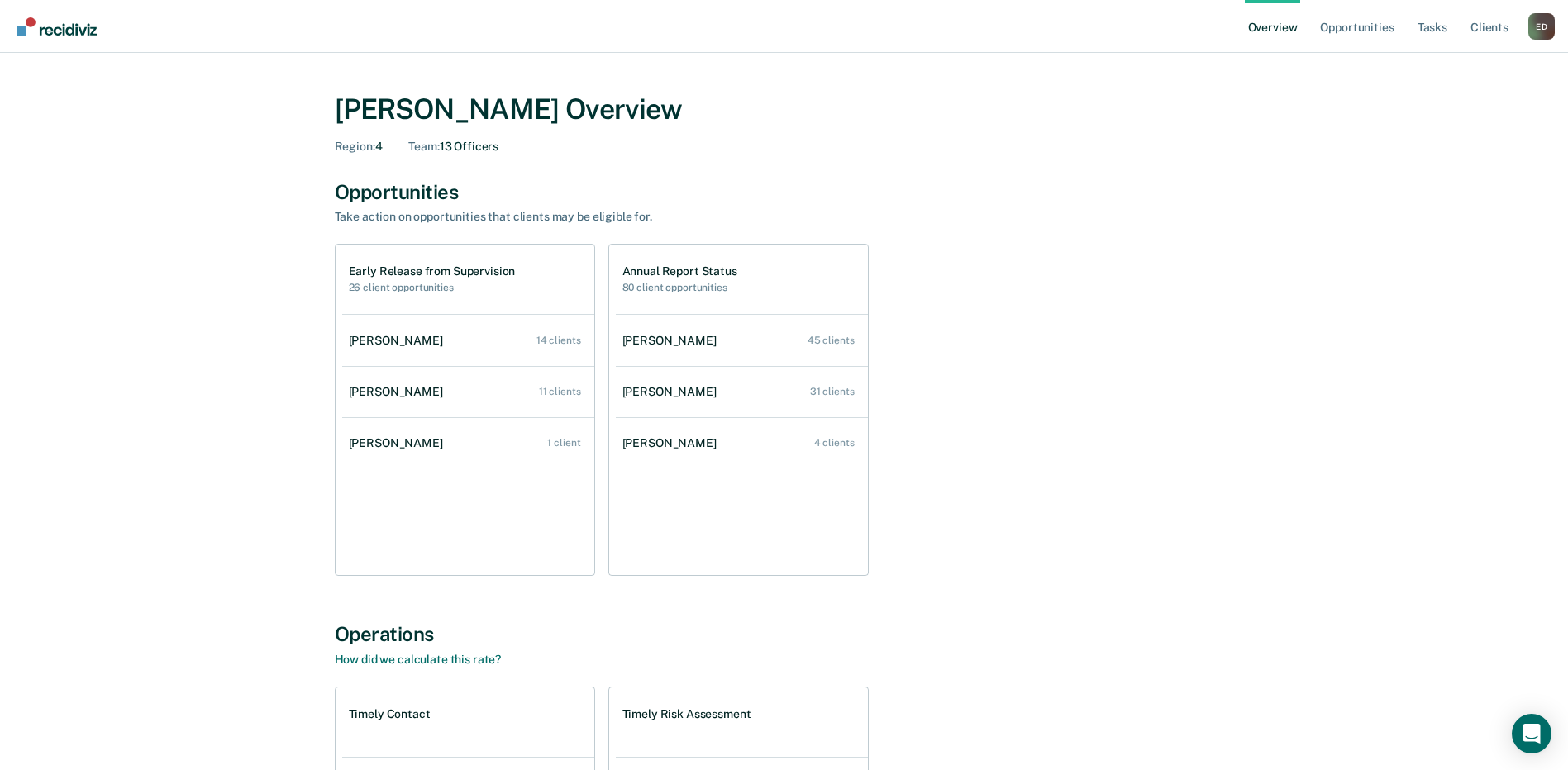
click at [682, 273] on h1 "Annual Report Status" at bounding box center [679, 271] width 115 height 14
click at [670, 292] on h2 "80 client opportunities" at bounding box center [679, 288] width 115 height 12
drag, startPoint x: 670, startPoint y: 292, endPoint x: 685, endPoint y: 341, distance: 51.2
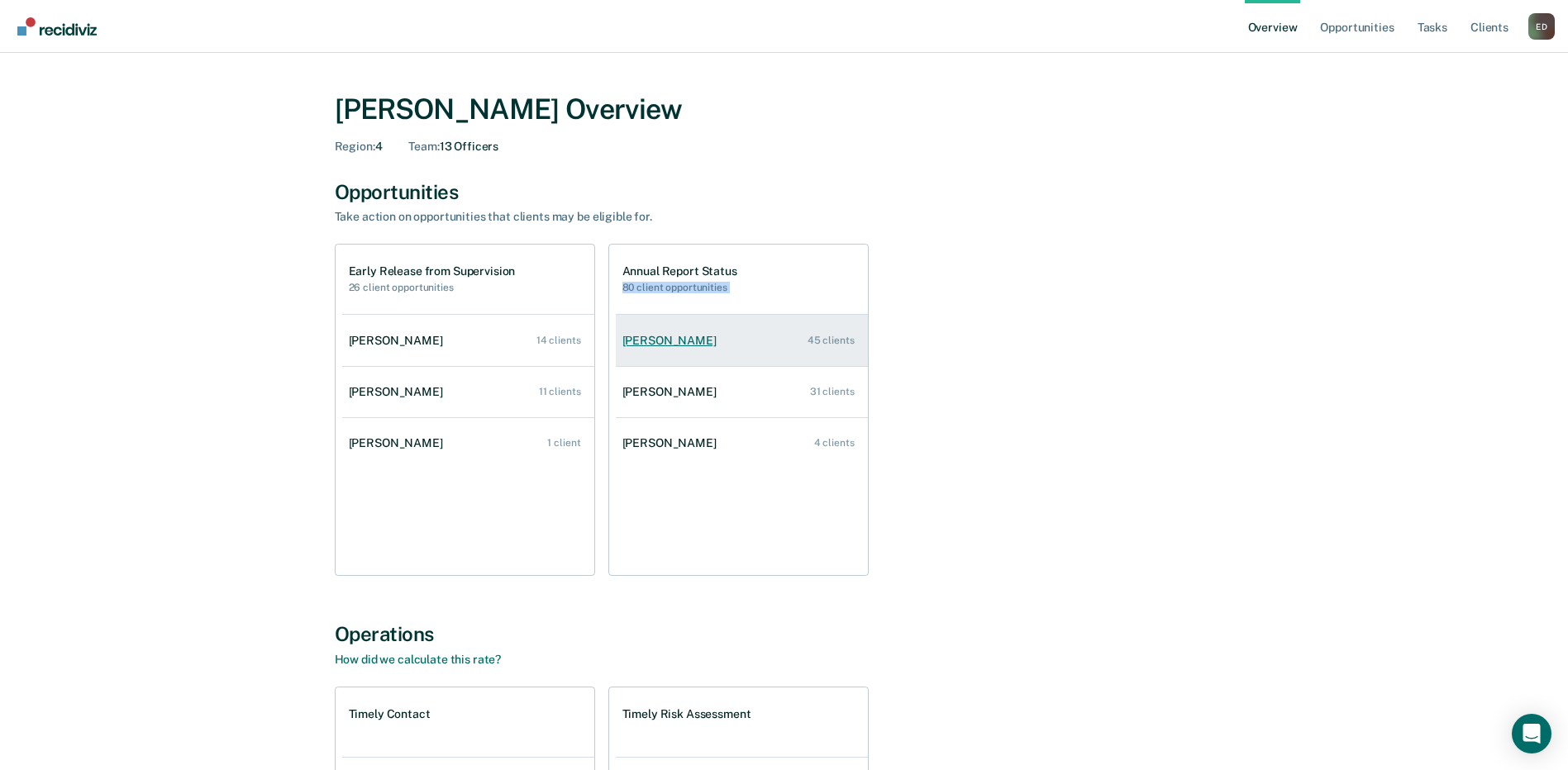
click at [685, 341] on div "[PERSON_NAME]" at bounding box center [673, 340] width 101 height 14
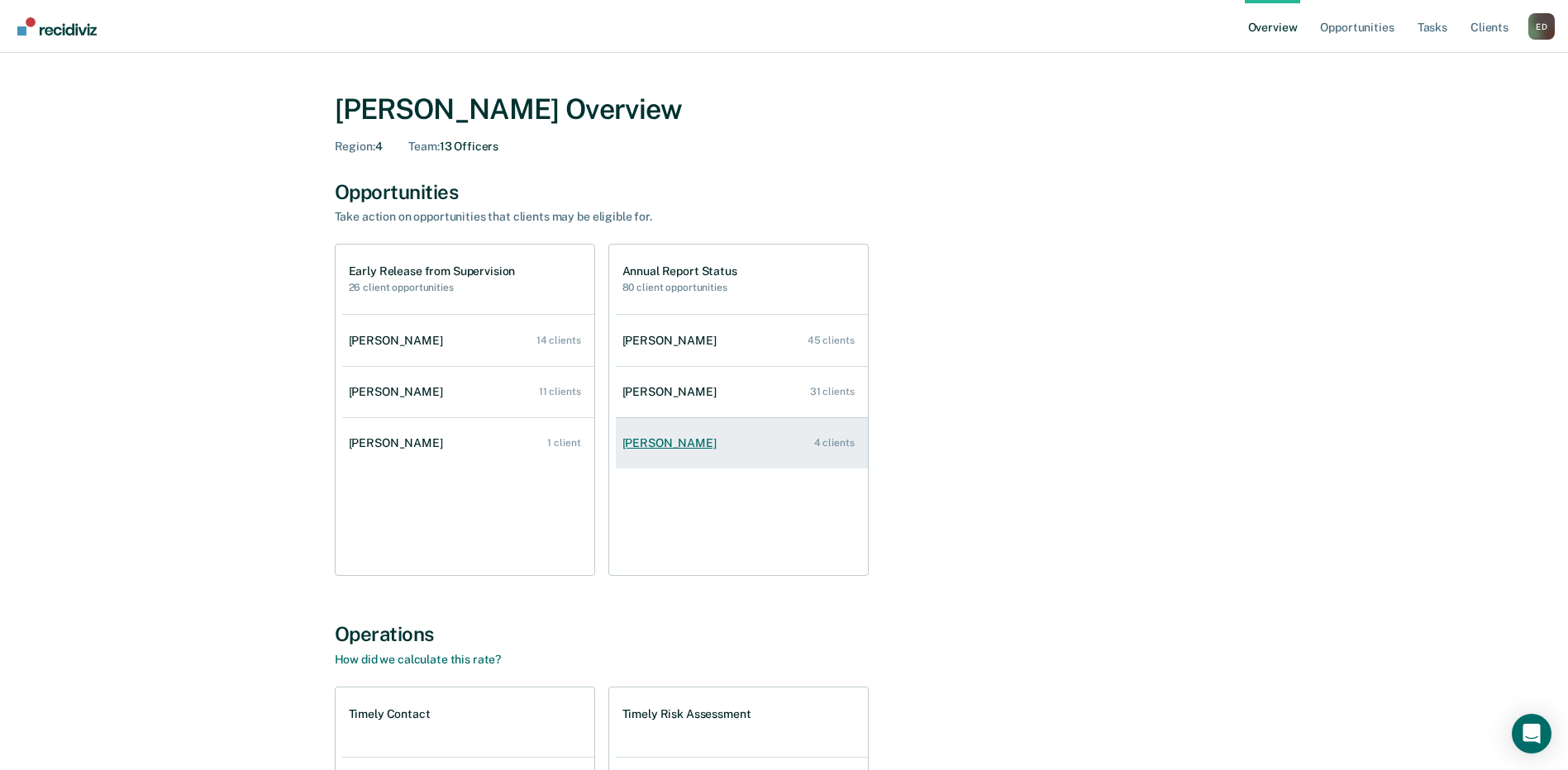
click at [644, 444] on div "[PERSON_NAME]" at bounding box center [673, 443] width 101 height 14
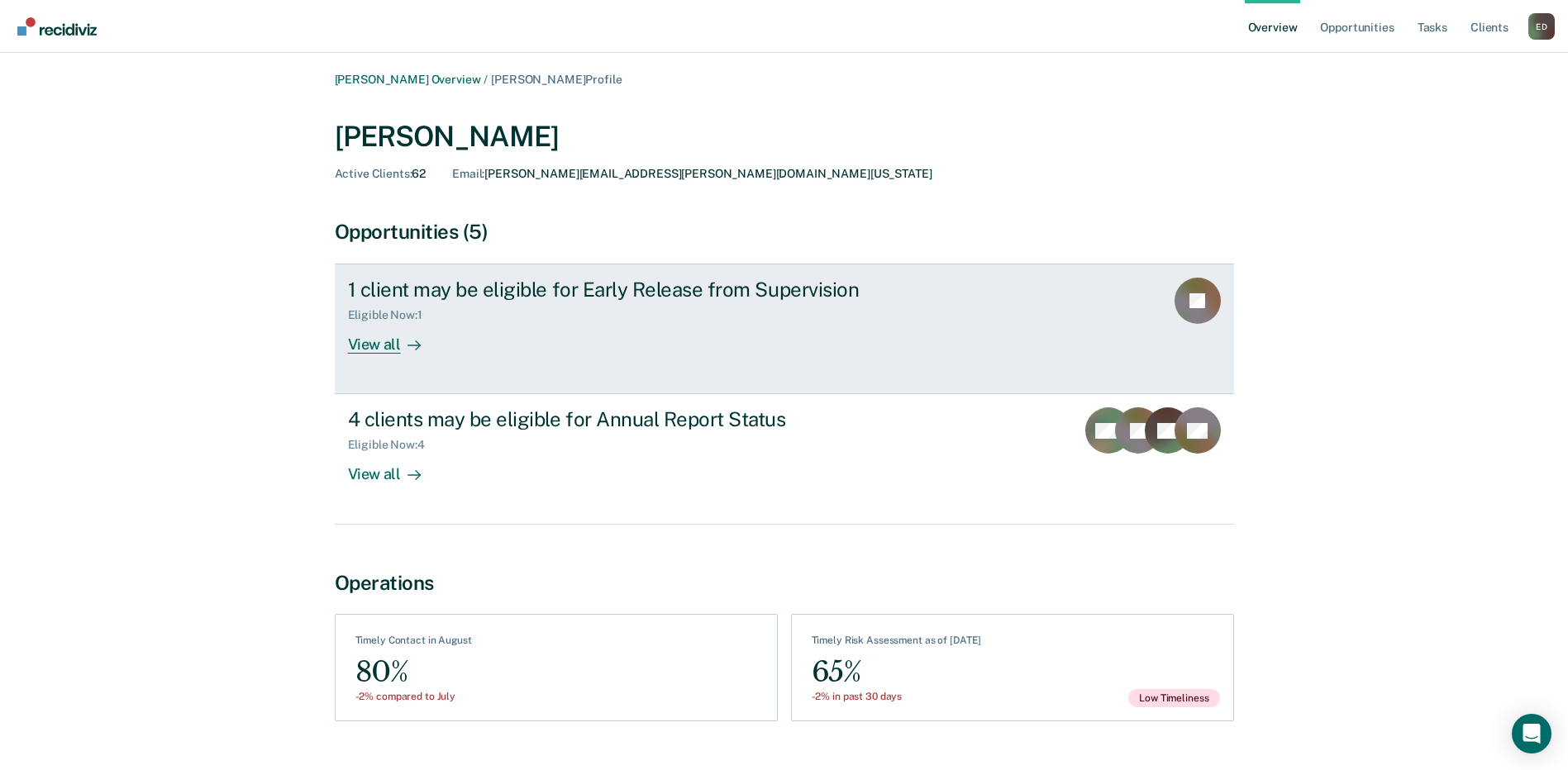
click at [372, 341] on div "View all" at bounding box center [394, 338] width 93 height 32
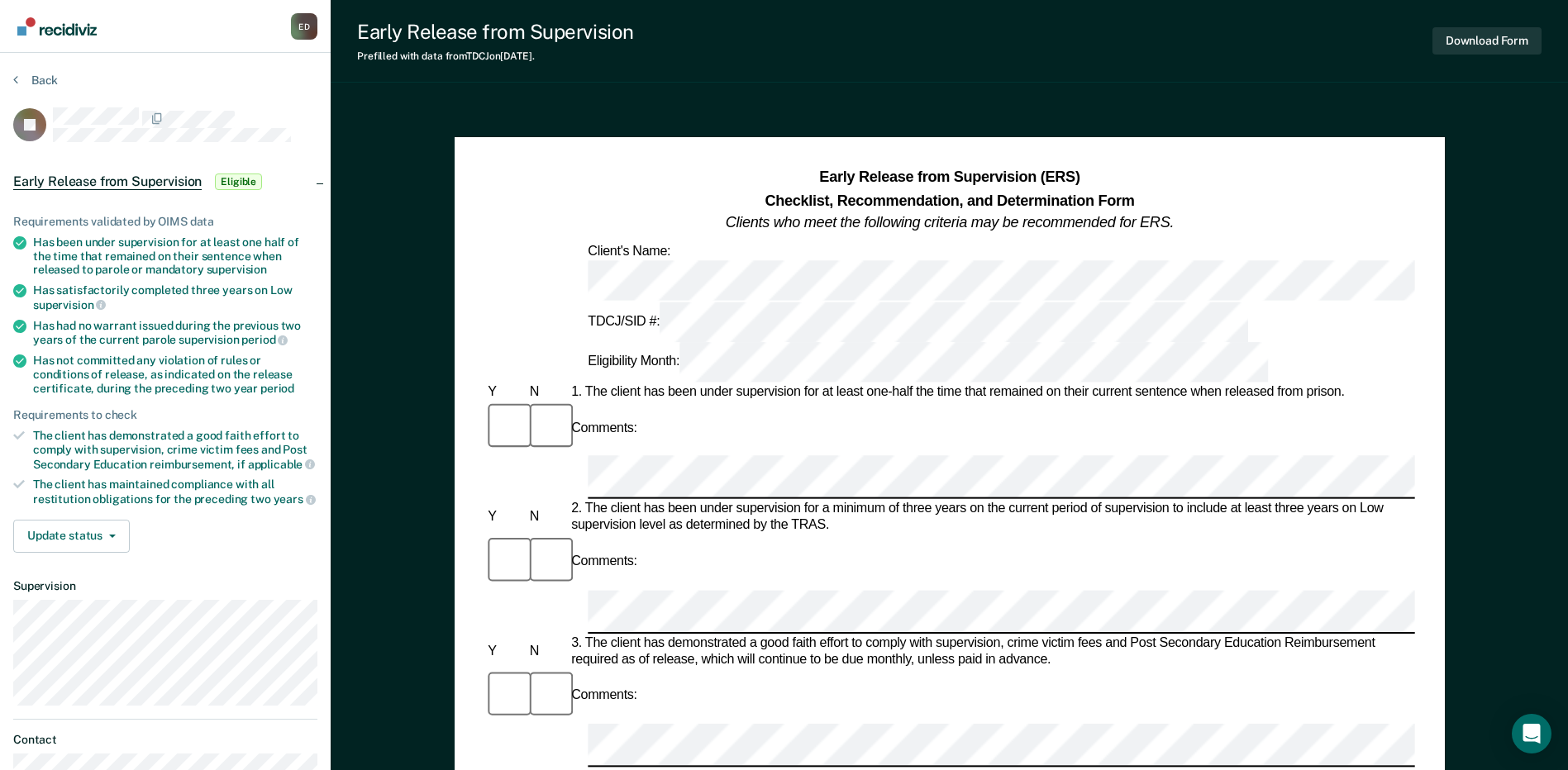
click at [248, 181] on span "Eligible" at bounding box center [237, 182] width 47 height 16
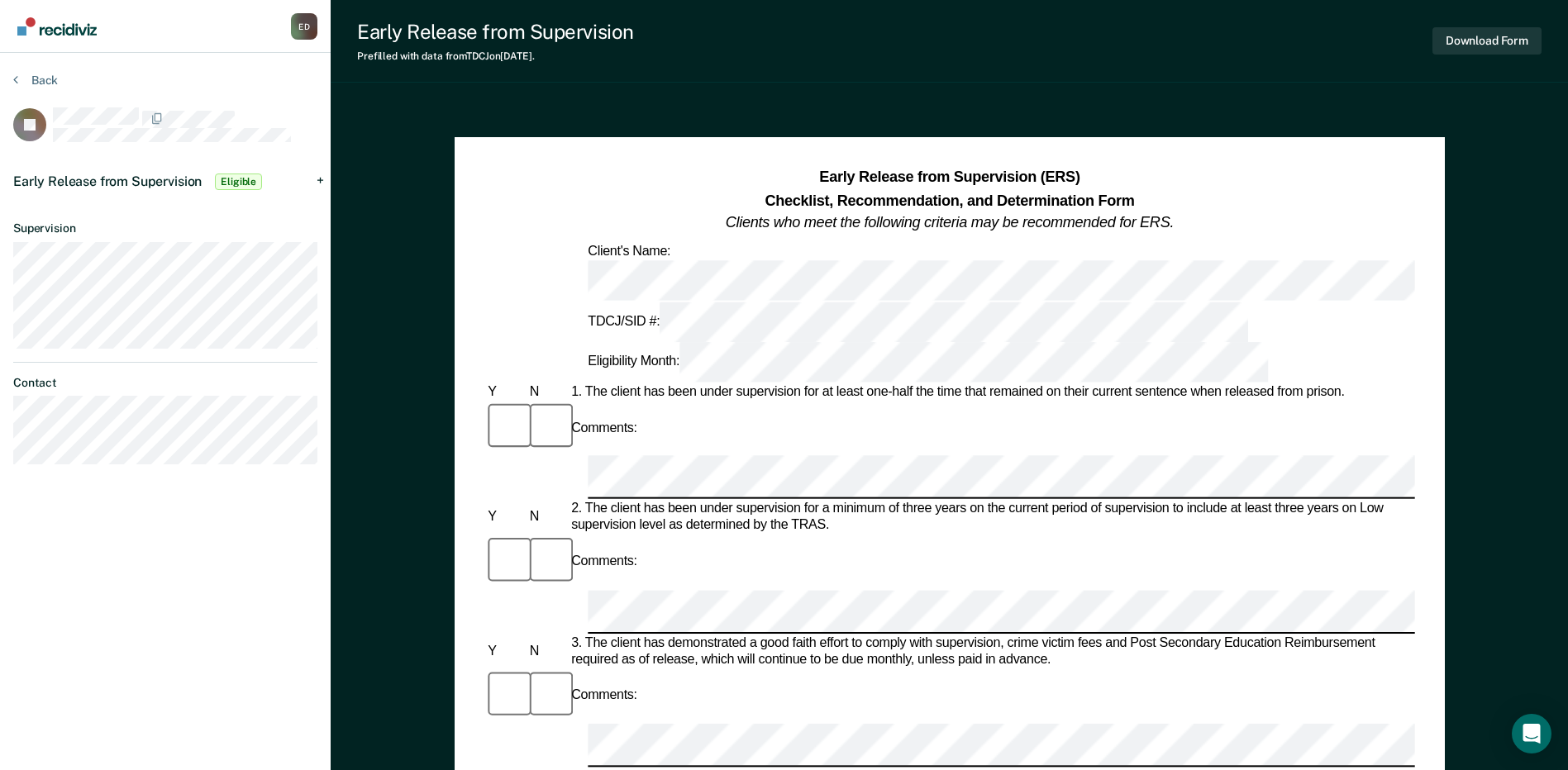
click at [317, 174] on div "Early Release from Supervision Eligible" at bounding box center [165, 182] width 331 height 53
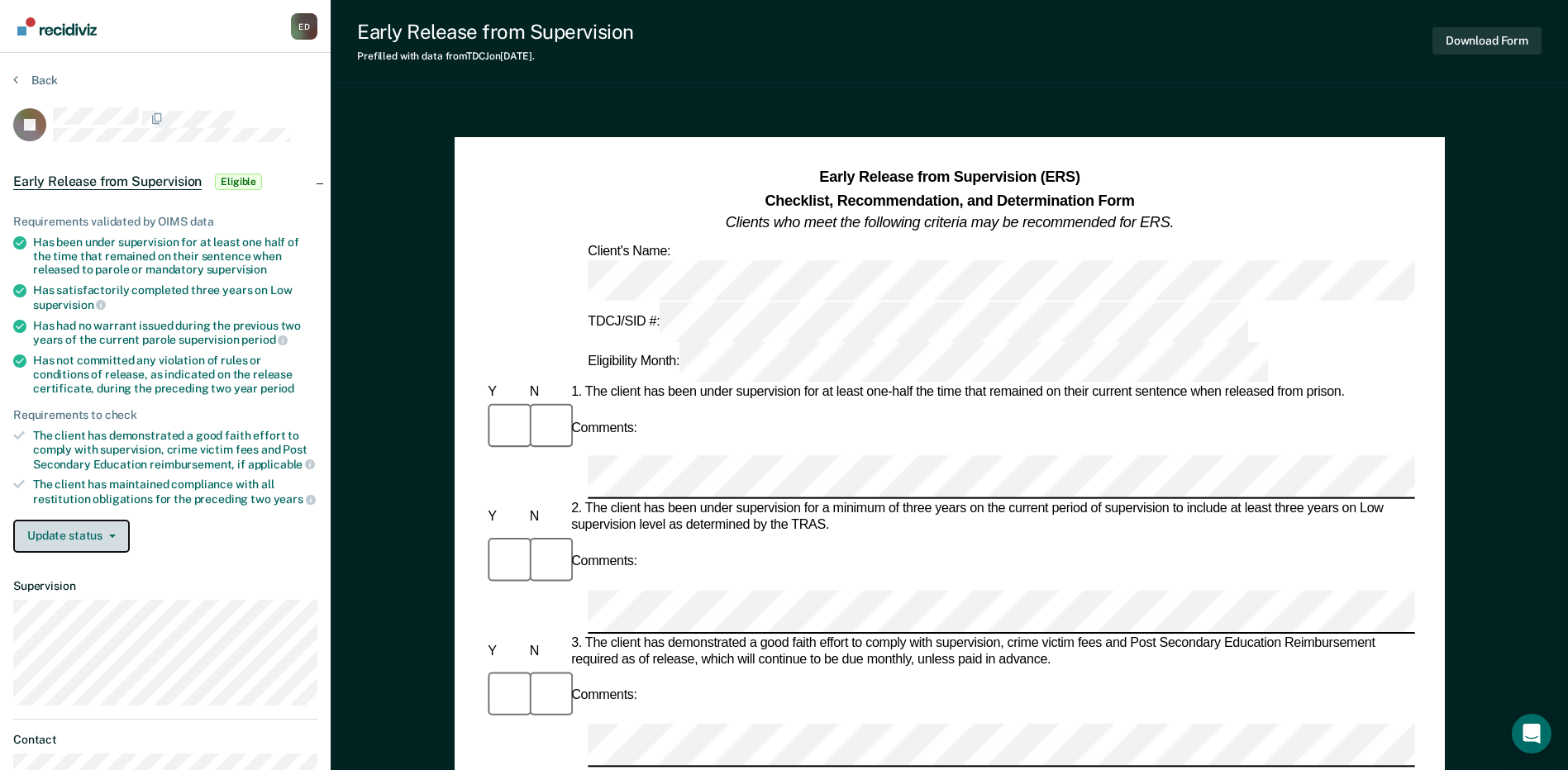
click at [116, 534] on button "Update status" at bounding box center [71, 536] width 116 height 33
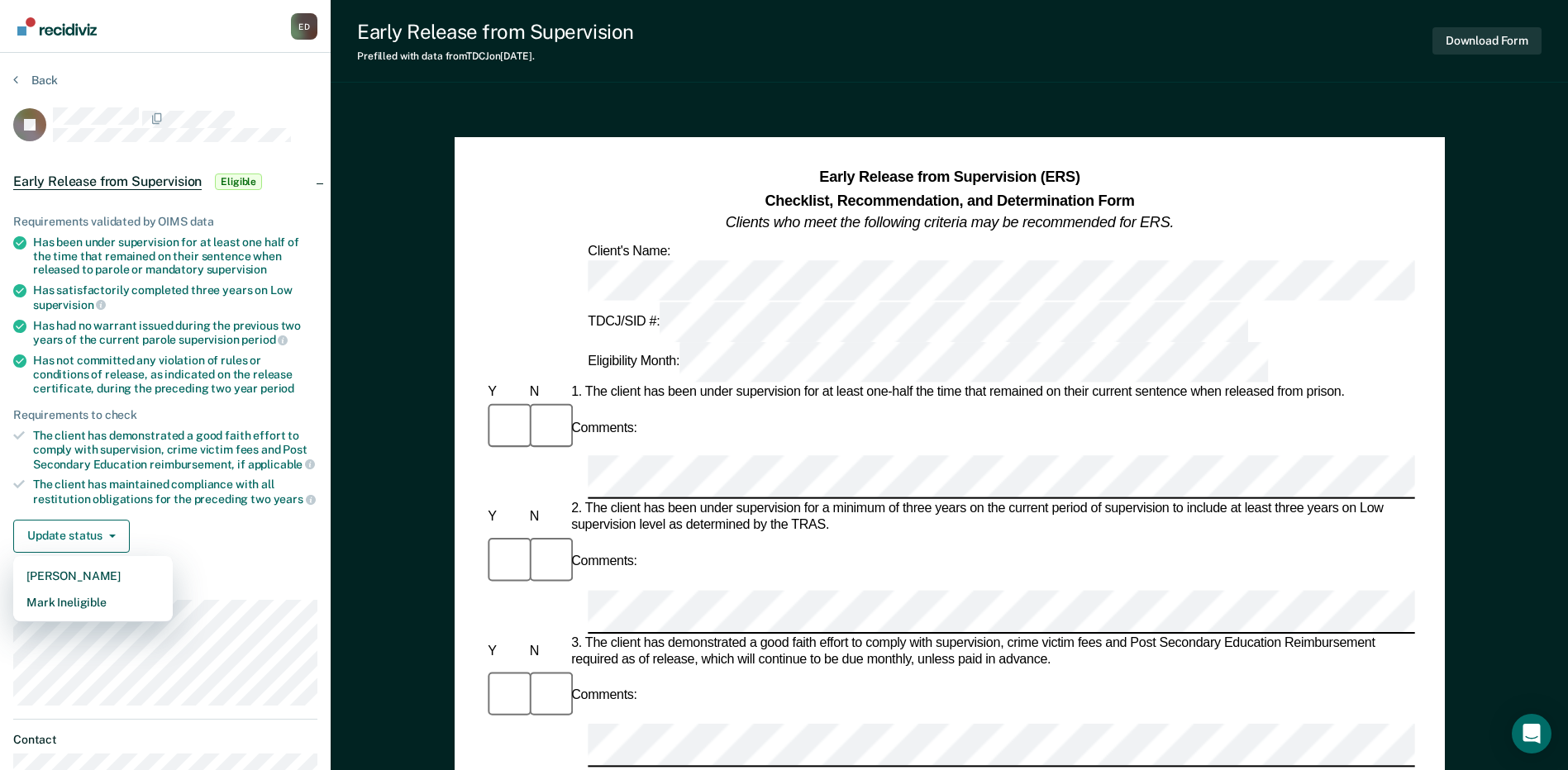
click at [223, 532] on div "Update status [PERSON_NAME] Mark Ineligible" at bounding box center [165, 536] width 304 height 33
